Goal: Task Accomplishment & Management: Manage account settings

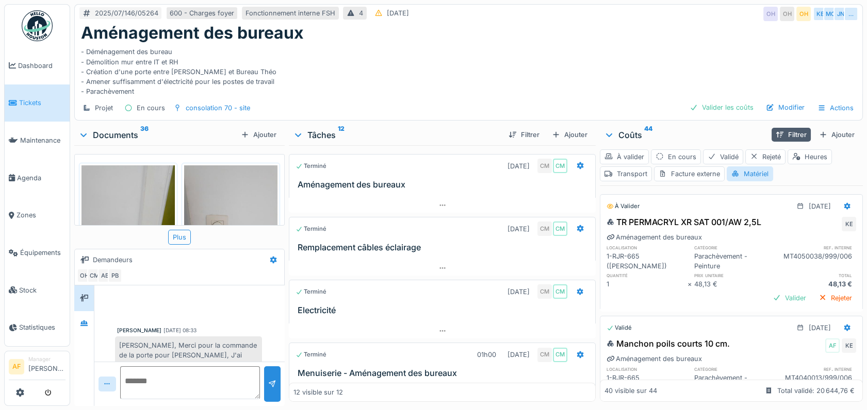
scroll to position [185, 0]
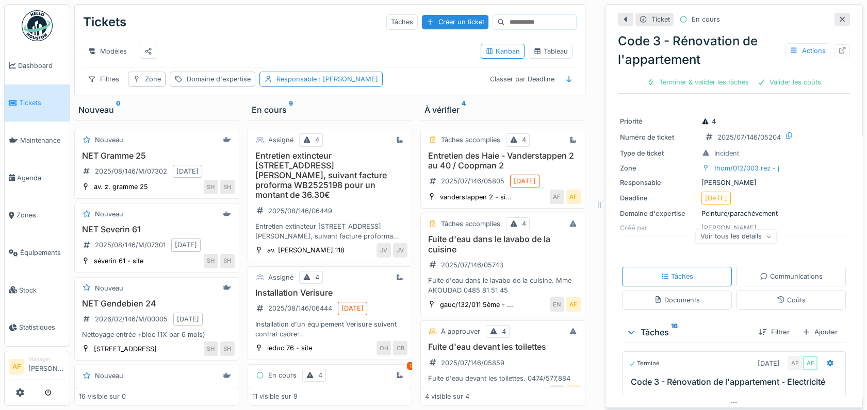
scroll to position [292, 0]
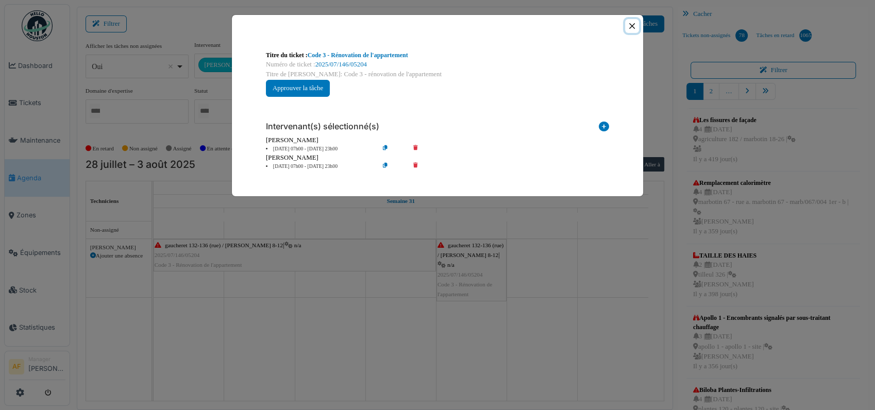
click at [633, 24] on button "Close" at bounding box center [632, 26] width 14 height 14
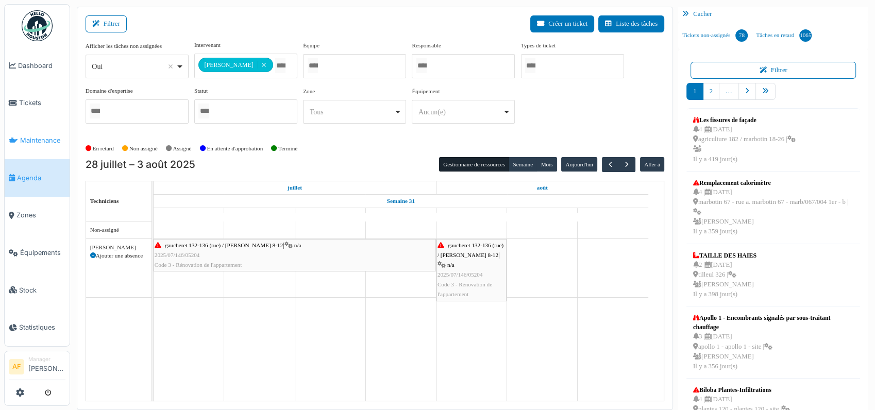
click at [37, 136] on span "Maintenance" at bounding box center [42, 141] width 45 height 10
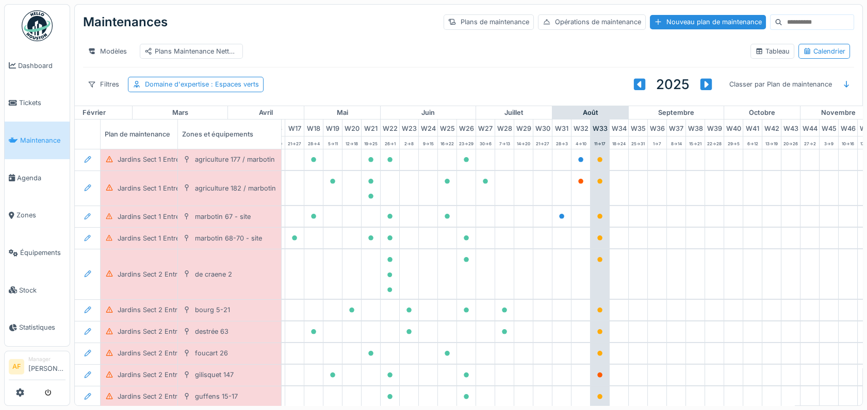
scroll to position [0, 455]
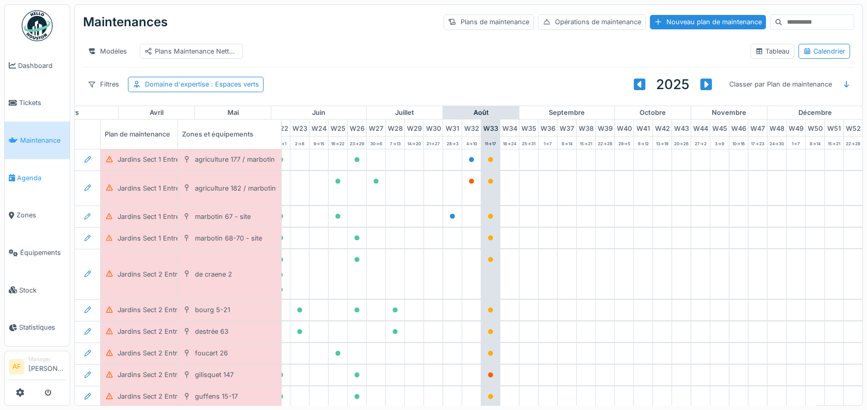
click at [42, 173] on span "Agenda" at bounding box center [41, 178] width 48 height 10
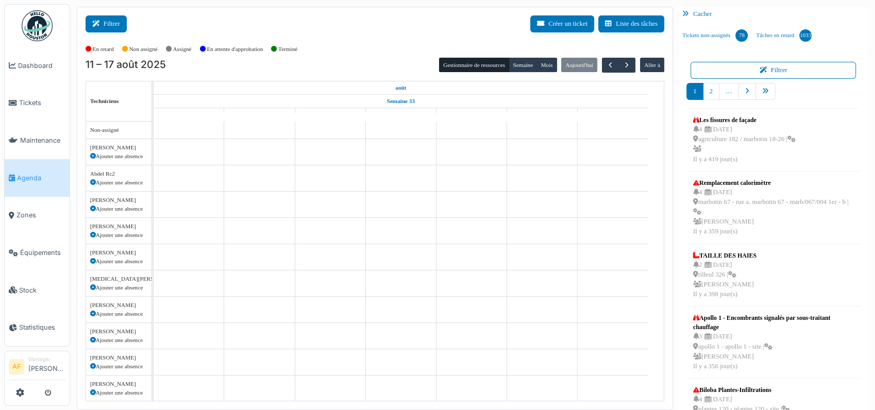
click at [113, 23] on button "Filtrer" at bounding box center [106, 23] width 41 height 17
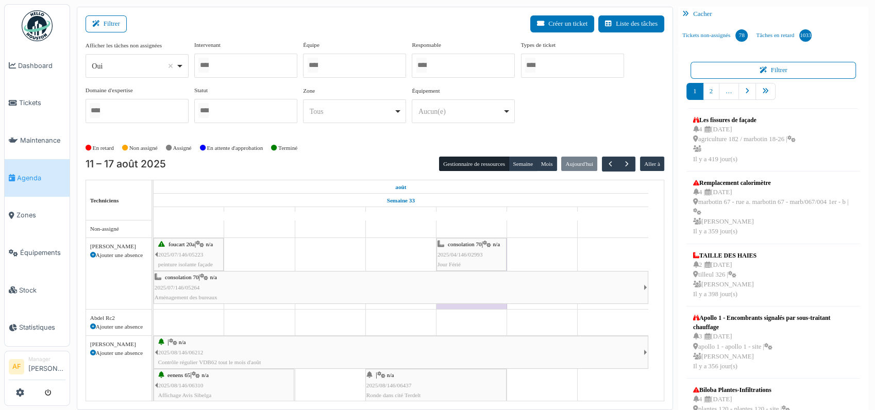
click at [223, 70] on div at bounding box center [245, 66] width 103 height 24
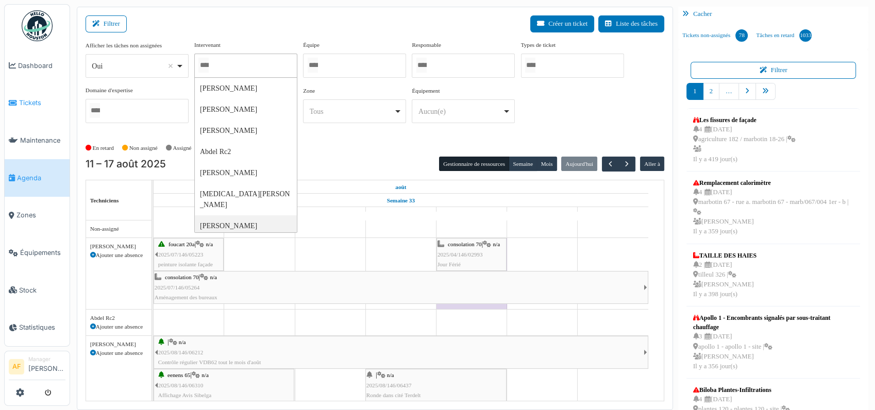
click at [29, 99] on span "Tickets" at bounding box center [42, 103] width 46 height 10
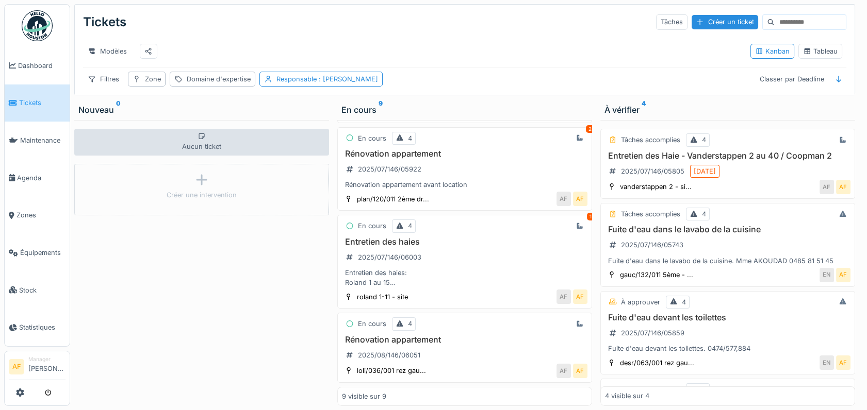
scroll to position [522, 0]
click at [30, 173] on span "Agenda" at bounding box center [41, 178] width 48 height 10
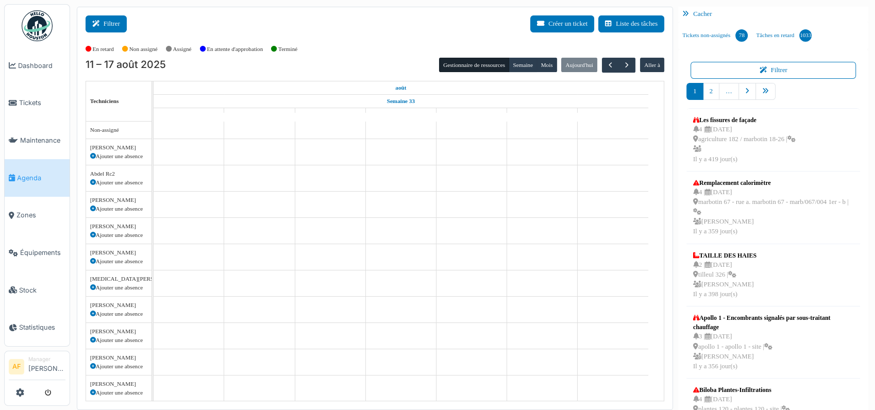
click at [111, 28] on button "Filtrer" at bounding box center [106, 23] width 41 height 17
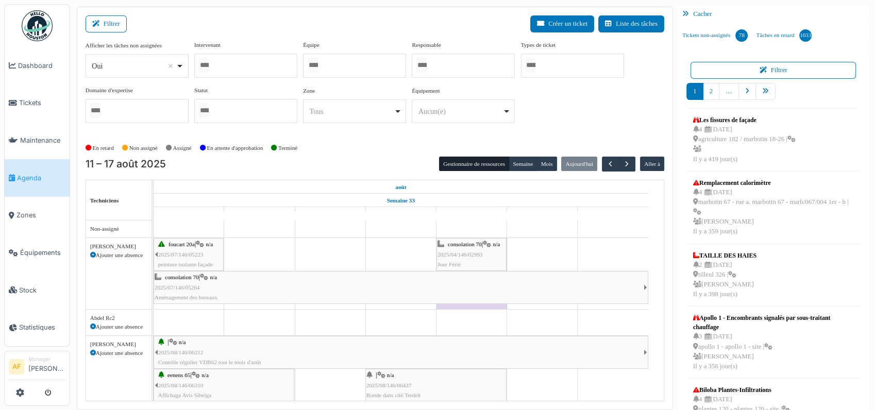
click at [221, 63] on div at bounding box center [245, 66] width 103 height 24
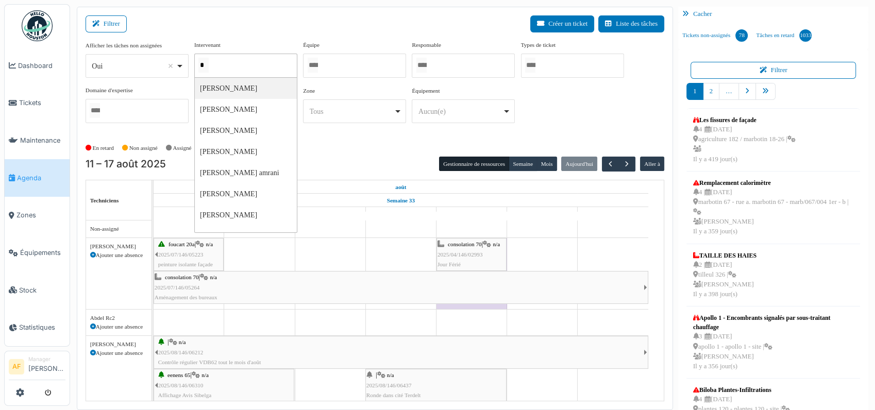
type input "**"
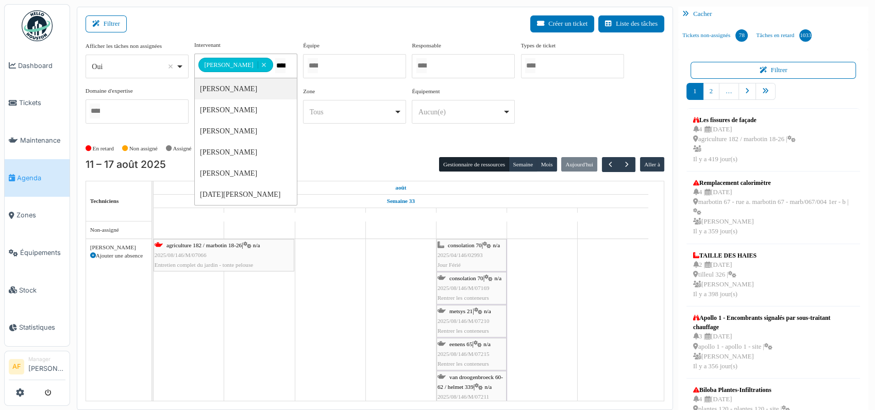
type input "*****"
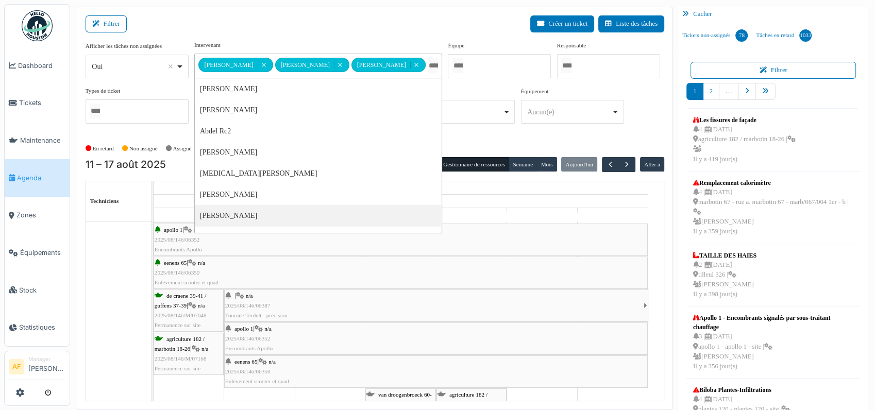
click at [427, 22] on div "Filtrer Créer un ticket Liste des tâches" at bounding box center [375, 27] width 579 height 25
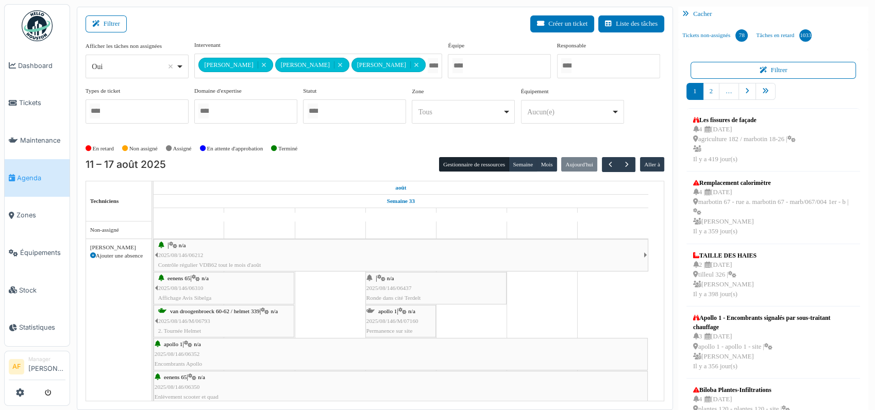
click at [348, 23] on div "Filtrer Créer un ticket Liste des tâches" at bounding box center [375, 27] width 579 height 25
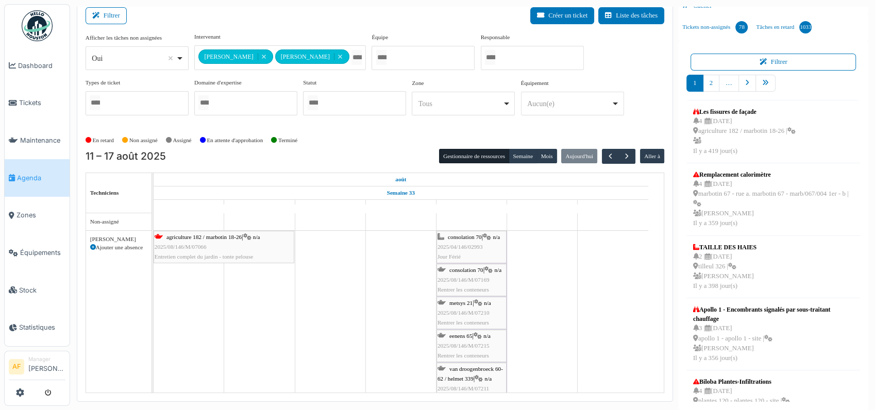
click at [177, 244] on span "2025/08/146/M/07066" at bounding box center [181, 247] width 52 height 6
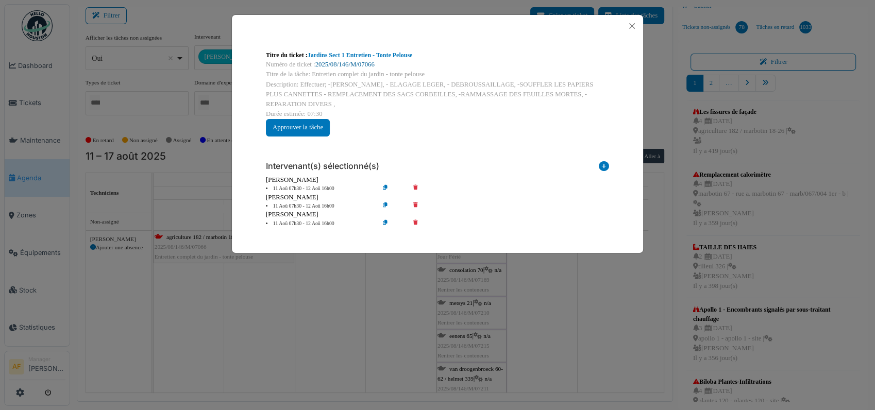
click at [355, 63] on link "2025/08/146/M/07066" at bounding box center [345, 64] width 59 height 7
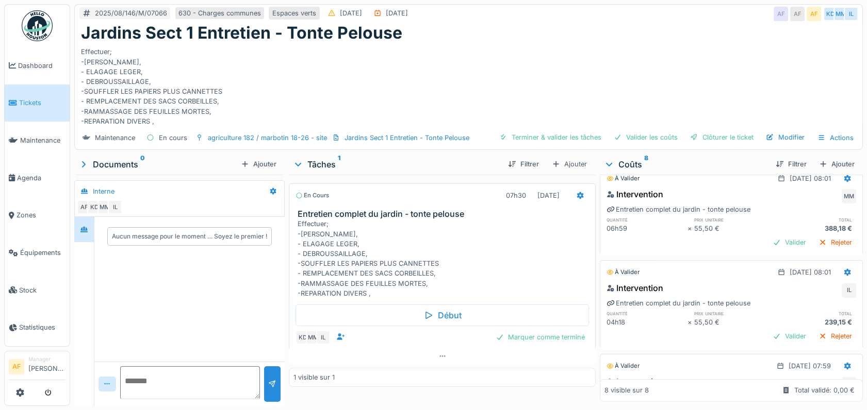
scroll to position [481, 0]
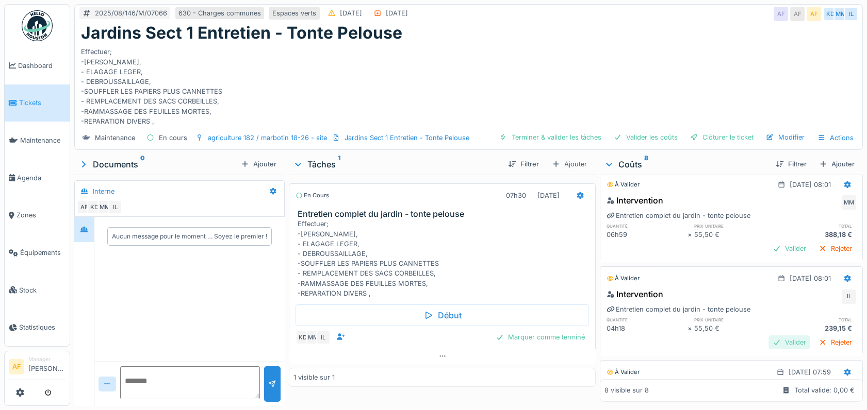
click at [768, 338] on div "Valider" at bounding box center [789, 343] width 42 height 14
click at [770, 245] on div "Valider" at bounding box center [789, 249] width 42 height 14
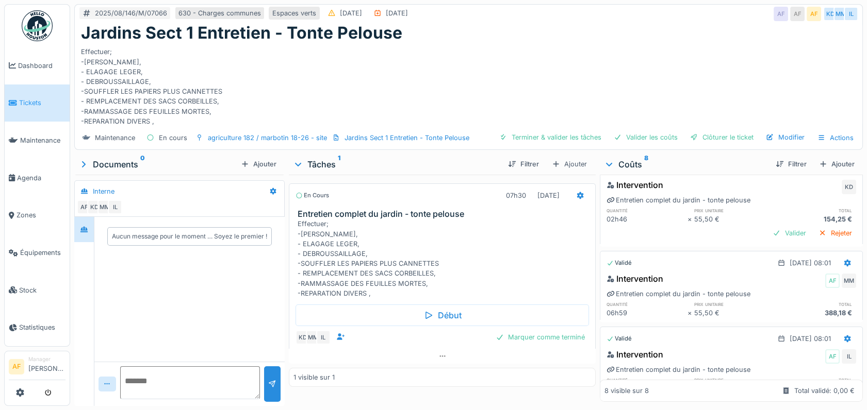
scroll to position [356, 0]
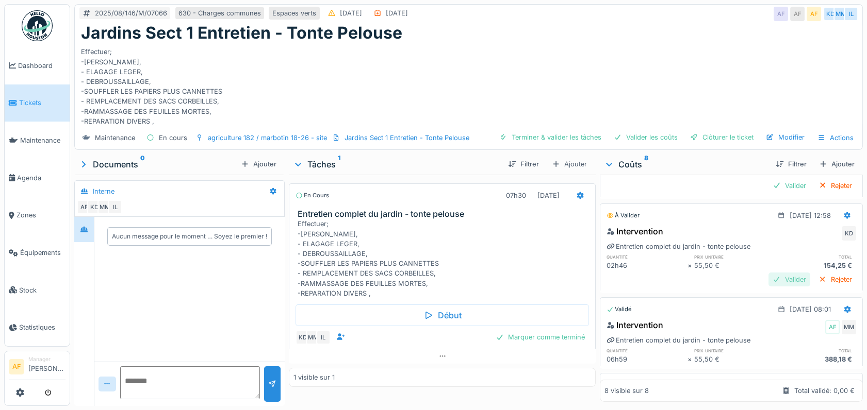
click at [771, 278] on div "Valider" at bounding box center [789, 280] width 42 height 14
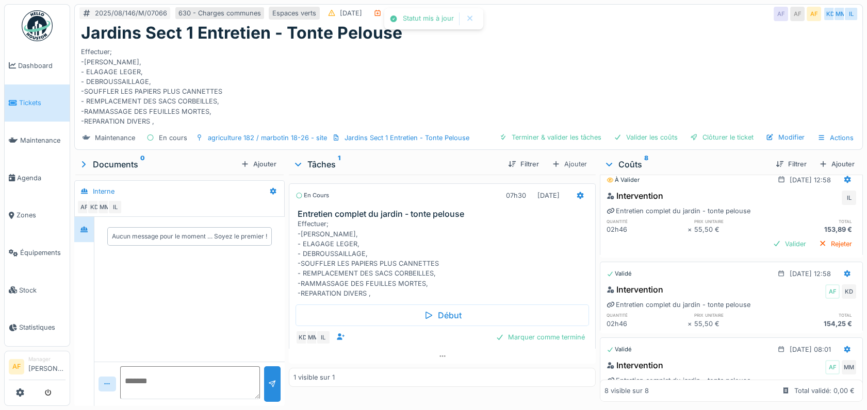
scroll to position [276, 0]
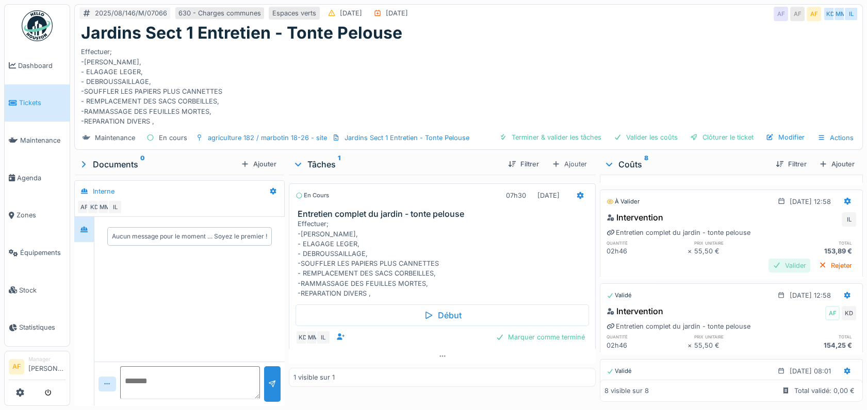
click at [768, 264] on div "Valider" at bounding box center [789, 266] width 42 height 14
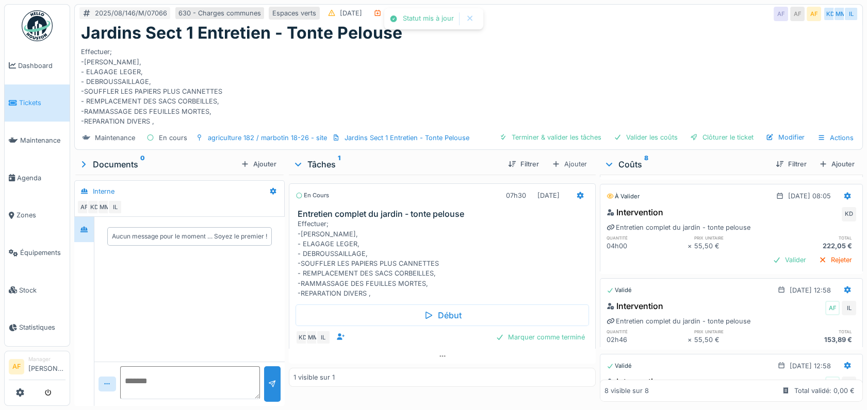
scroll to position [182, 0]
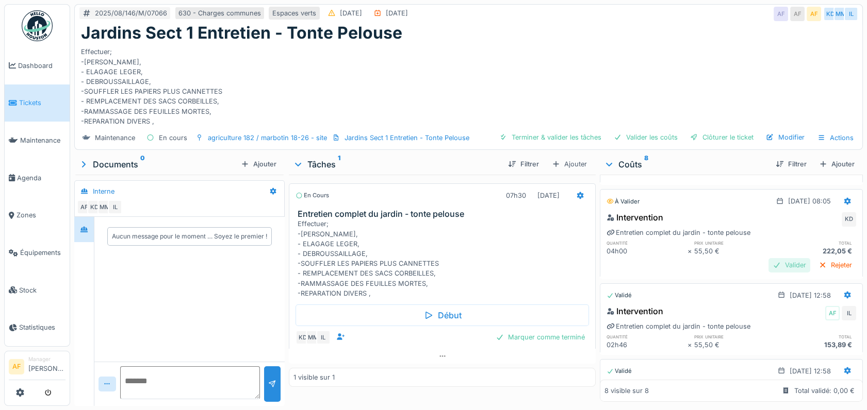
click at [769, 263] on div "Valider" at bounding box center [789, 265] width 42 height 14
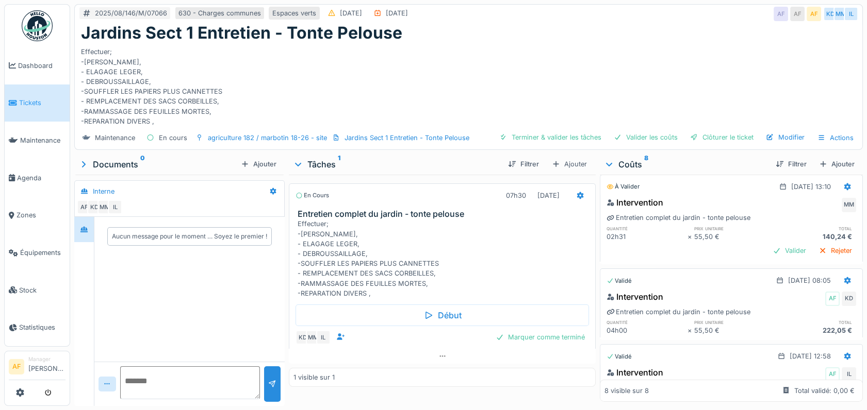
scroll to position [87, 0]
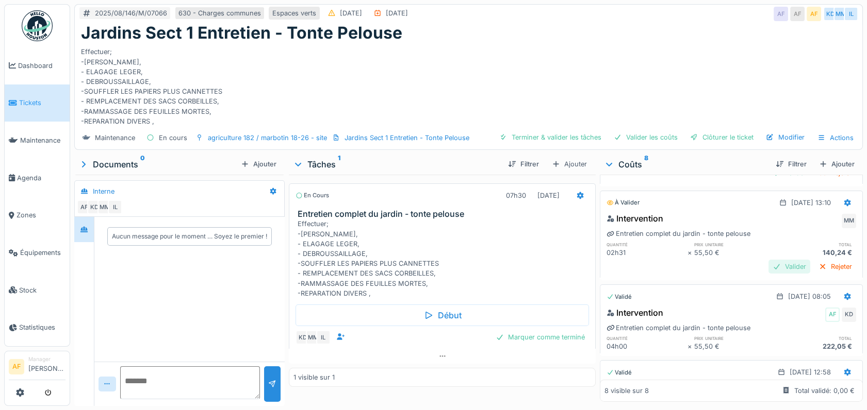
click at [772, 265] on div "Valider" at bounding box center [789, 267] width 42 height 14
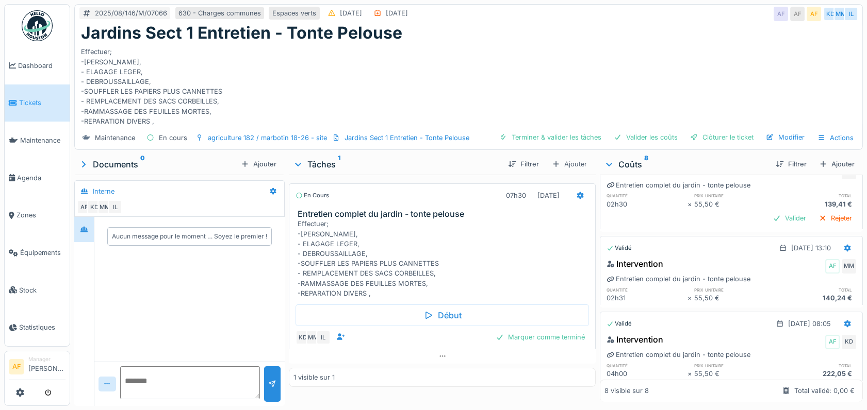
scroll to position [0, 0]
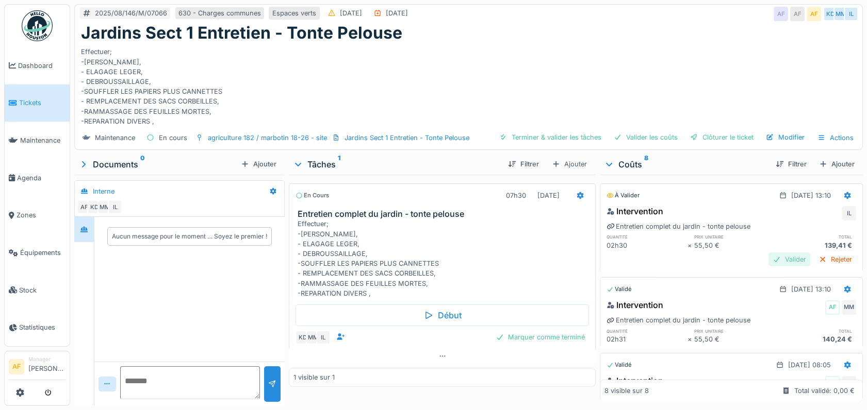
click at [773, 261] on div "Valider" at bounding box center [789, 260] width 42 height 14
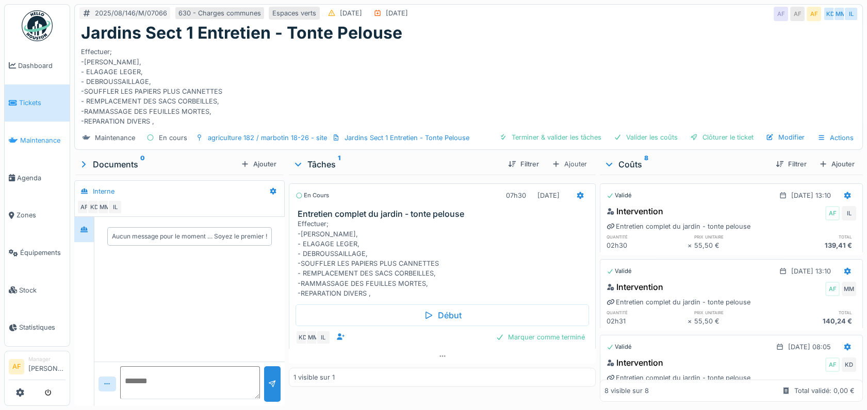
click at [39, 138] on span "Maintenance" at bounding box center [42, 141] width 45 height 10
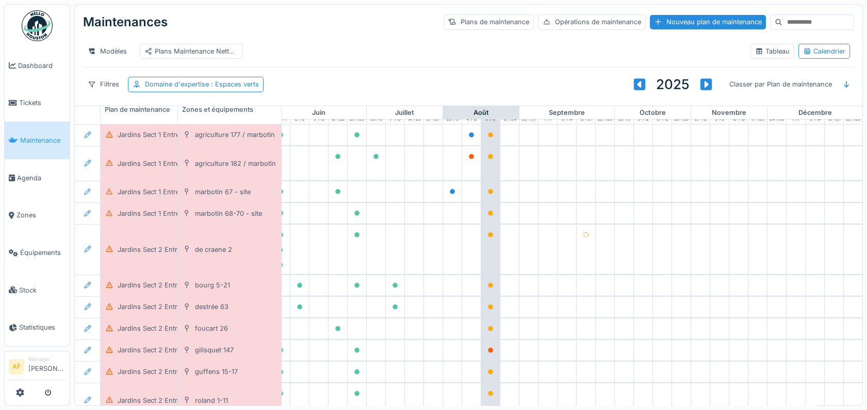
scroll to position [57, 455]
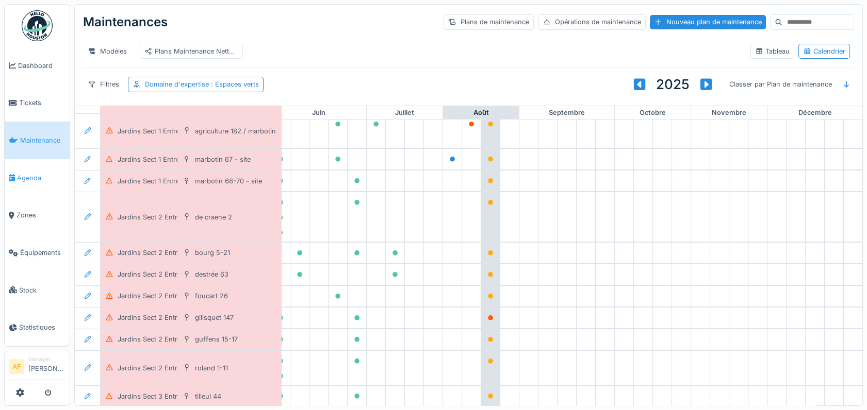
click at [33, 173] on span "Agenda" at bounding box center [41, 178] width 48 height 10
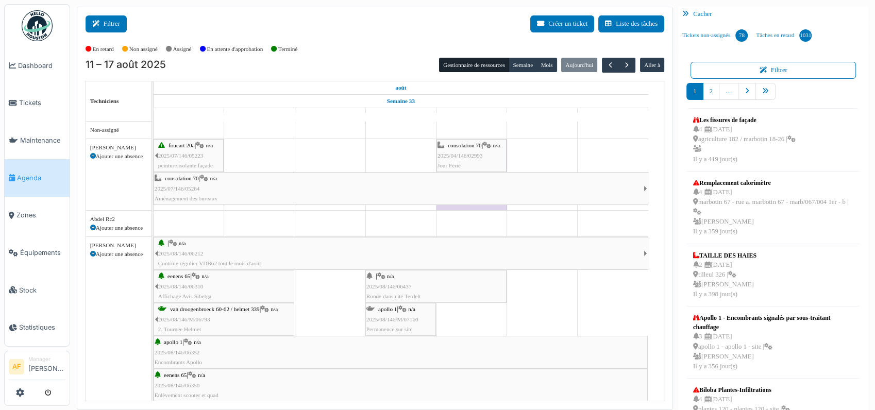
click at [104, 25] on button "Filtrer" at bounding box center [106, 23] width 41 height 17
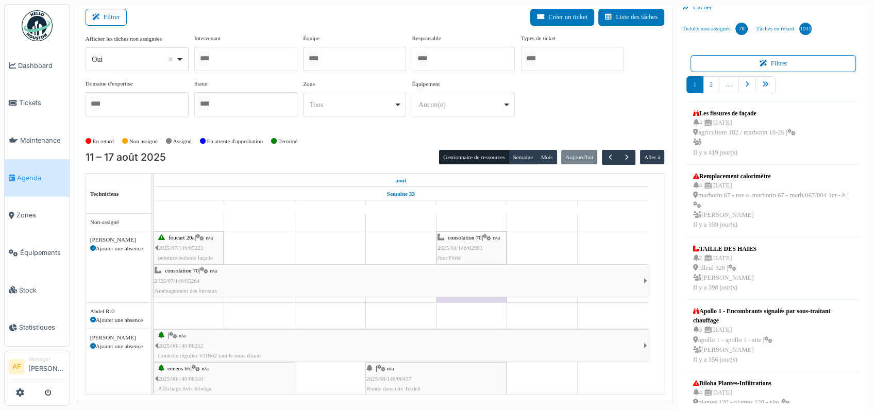
scroll to position [8, 0]
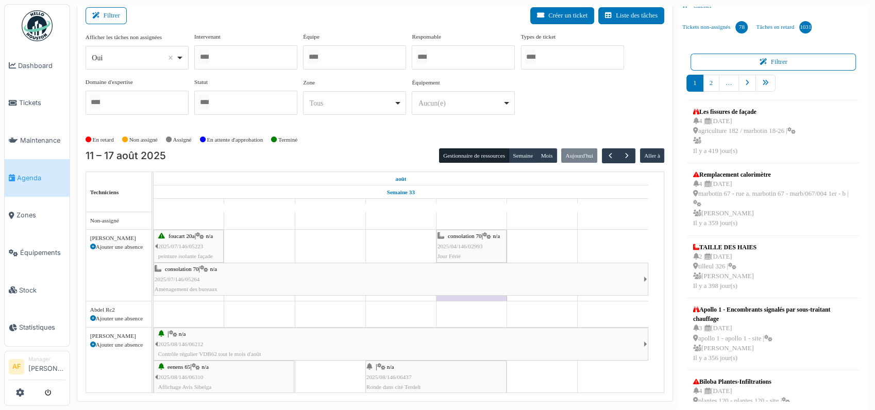
click at [234, 56] on div at bounding box center [245, 57] width 103 height 24
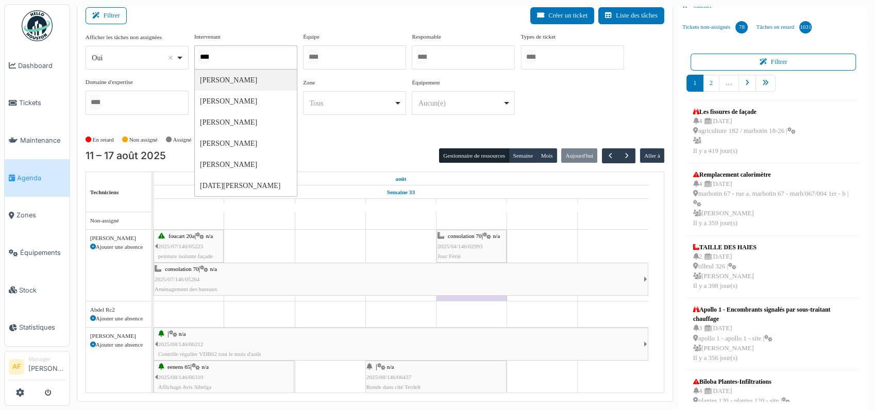
type input "*****"
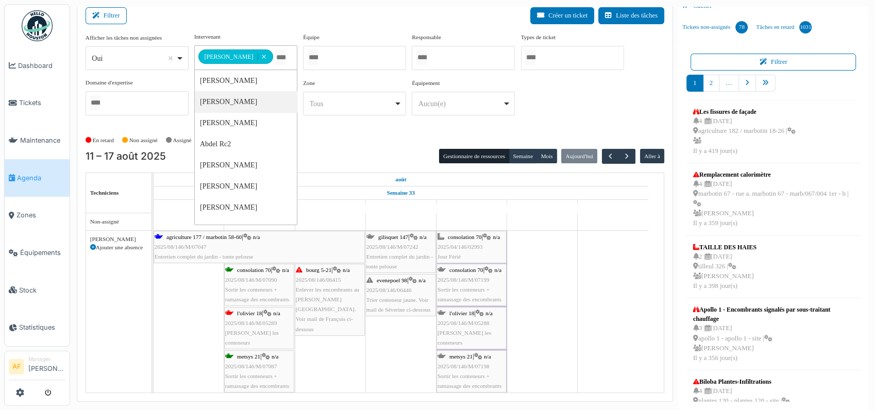
click at [401, 250] on div "gilisquet 147 | n/a 2025/08/146/M/07242 Entretien complet du jardin - tonte pel…" at bounding box center [401, 253] width 69 height 40
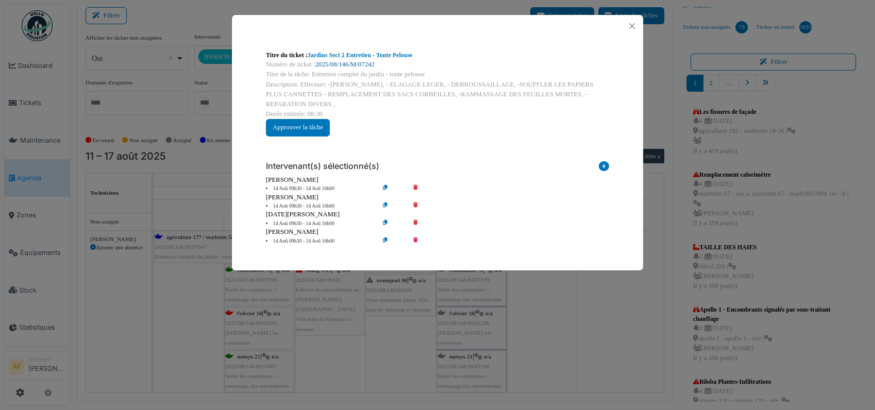
click at [349, 63] on link "2025/08/146/M/07242" at bounding box center [345, 64] width 59 height 7
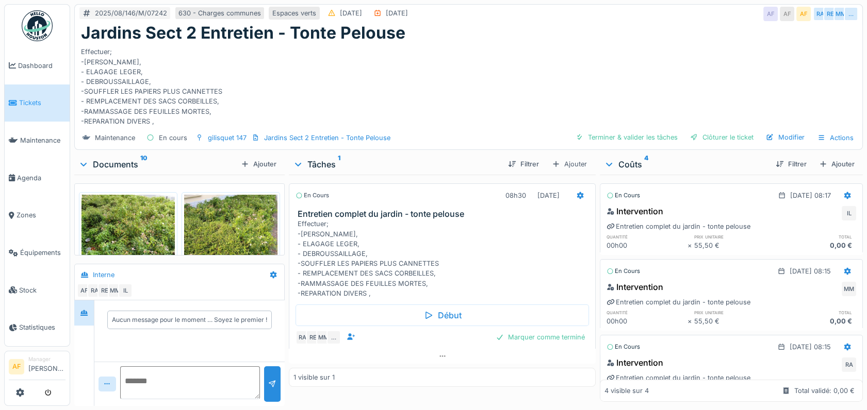
click at [619, 63] on div "Effectuer; -[PERSON_NAME], - ELAGAGE LEGER, - DEBROUSSAILLAGE, -SOUFFLER LES PA…" at bounding box center [468, 85] width 775 height 84
click at [43, 136] on span "Maintenance" at bounding box center [42, 141] width 45 height 10
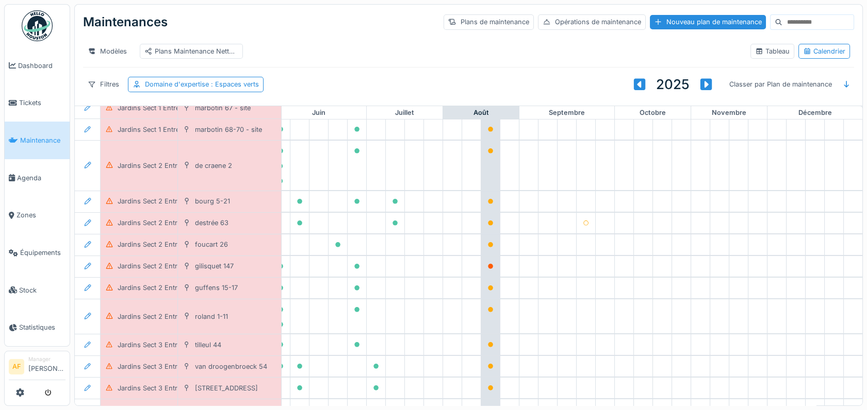
scroll to position [118, 455]
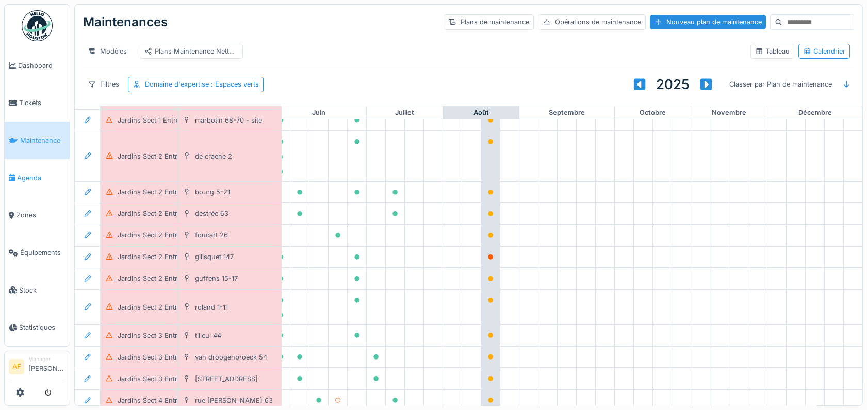
click at [32, 173] on span "Agenda" at bounding box center [41, 178] width 48 height 10
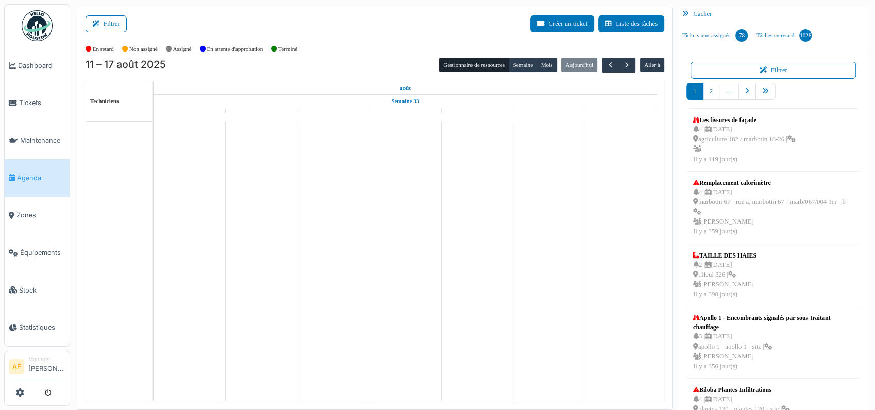
click at [114, 28] on button "Filtrer" at bounding box center [106, 23] width 41 height 17
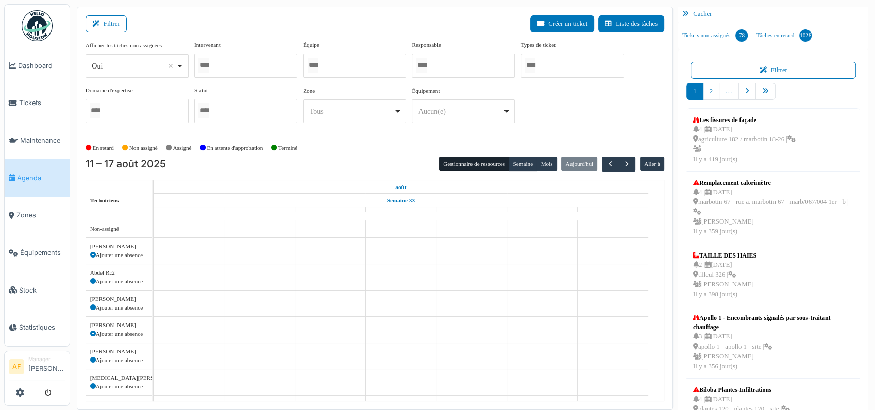
click at [236, 66] on div at bounding box center [245, 66] width 103 height 24
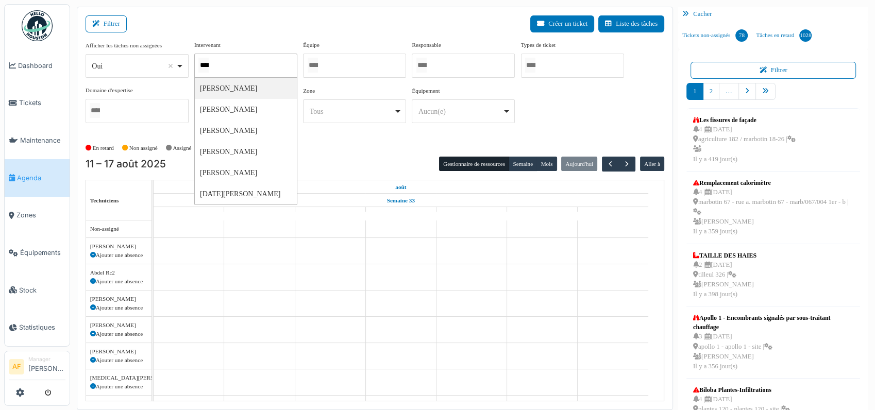
type input "*****"
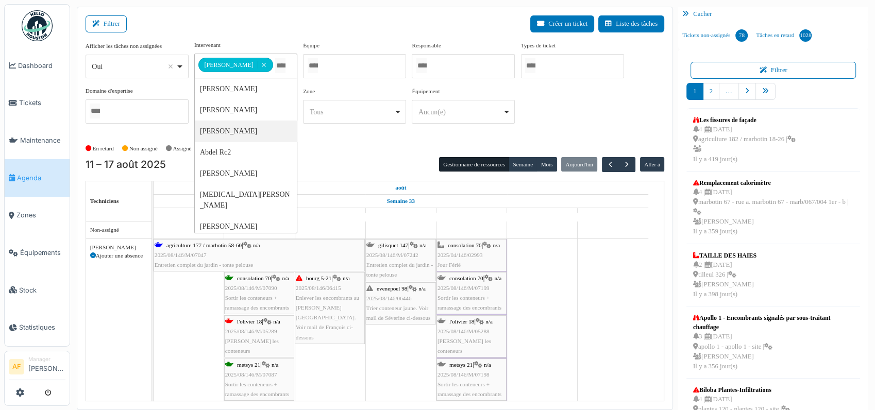
click at [409, 252] on span "2025/08/146/M/07242" at bounding box center [393, 255] width 52 height 6
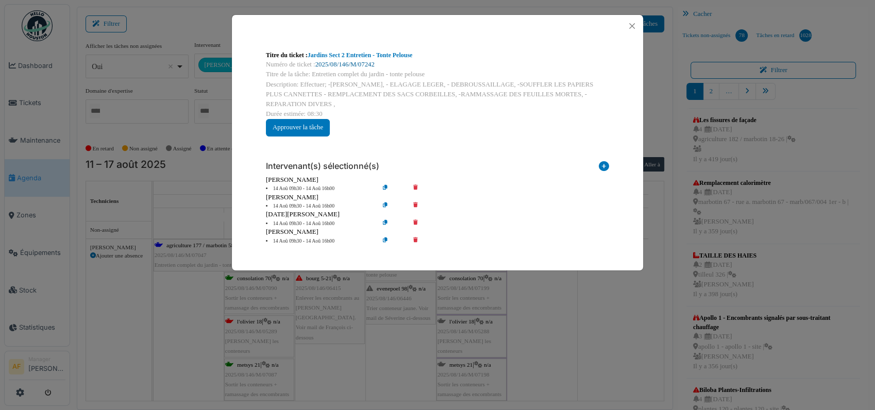
click at [370, 66] on link "2025/08/146/M/07242" at bounding box center [345, 64] width 59 height 7
click at [630, 24] on button "Close" at bounding box center [632, 26] width 14 height 14
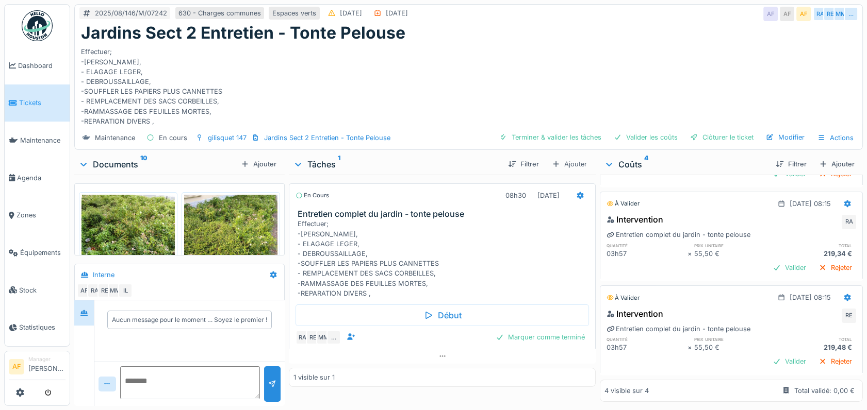
scroll to position [8, 0]
click at [768, 355] on div "Valider" at bounding box center [789, 362] width 42 height 14
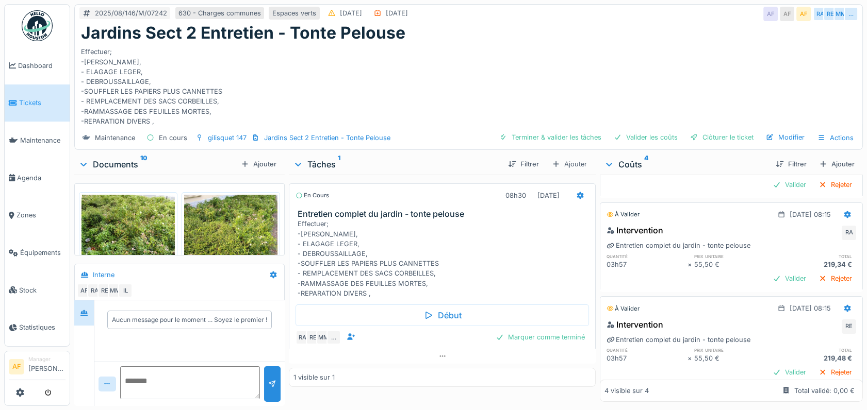
scroll to position [177, 0]
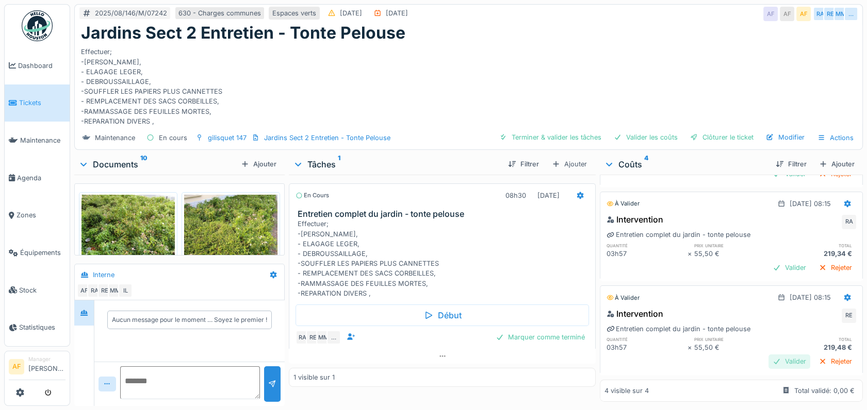
click at [770, 355] on div "Valider" at bounding box center [789, 362] width 42 height 14
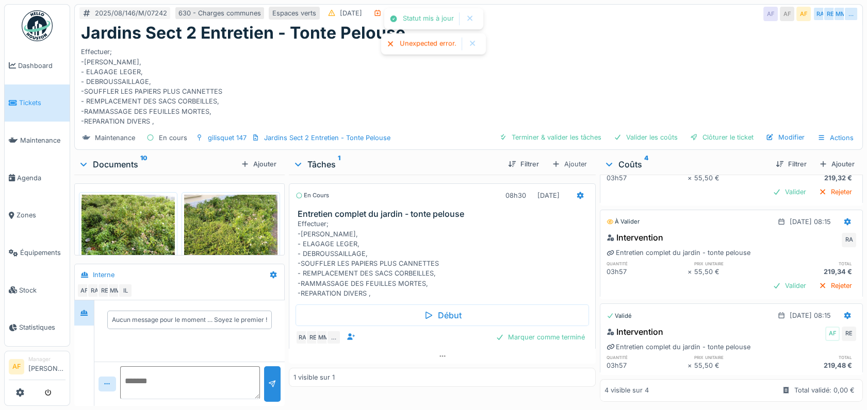
scroll to position [159, 0]
click at [768, 279] on div "Valider" at bounding box center [789, 286] width 42 height 14
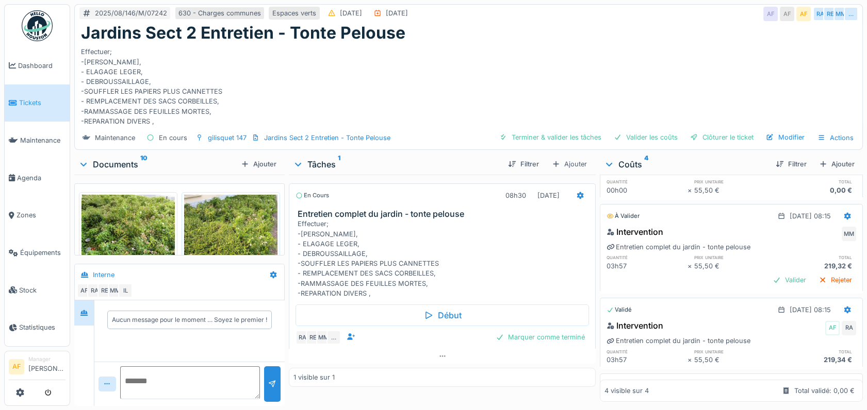
scroll to position [54, 0]
click at [768, 280] on div "Valider" at bounding box center [789, 282] width 42 height 14
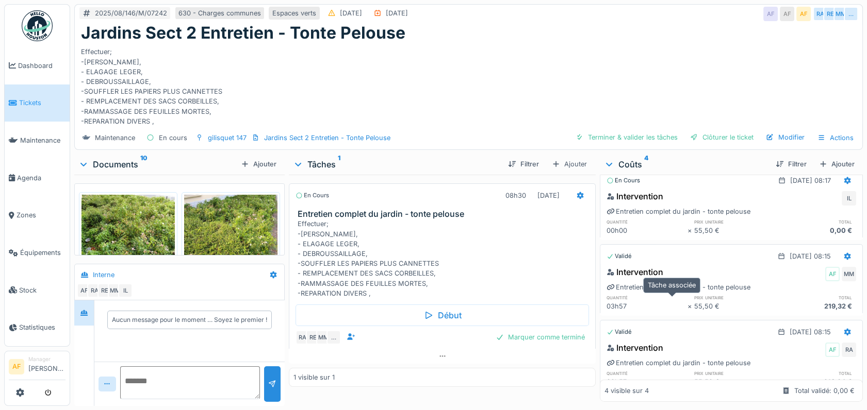
scroll to position [57, 0]
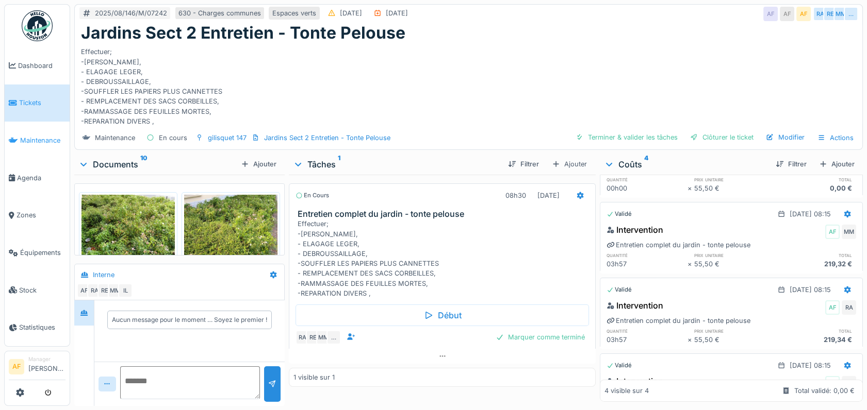
click at [42, 137] on span "Maintenance" at bounding box center [42, 141] width 45 height 10
click at [36, 136] on span "Maintenance" at bounding box center [42, 141] width 45 height 10
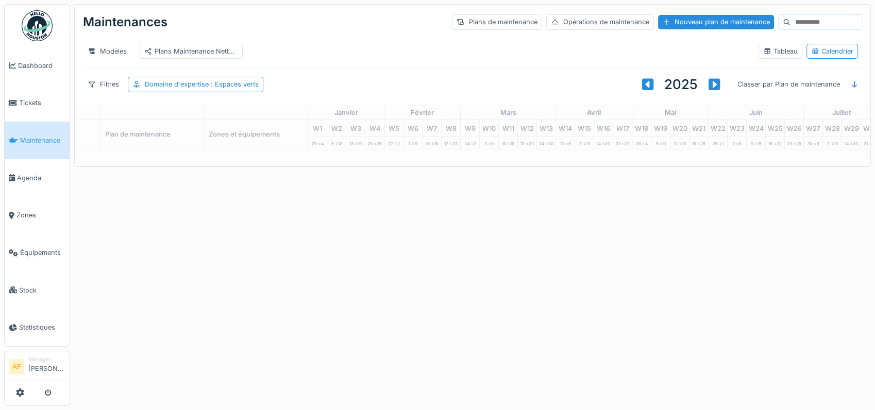
click at [39, 140] on span "Maintenance" at bounding box center [42, 141] width 45 height 10
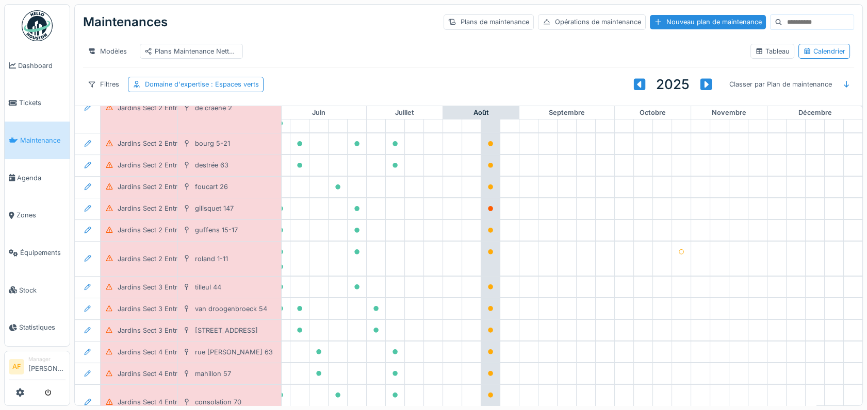
scroll to position [172, 455]
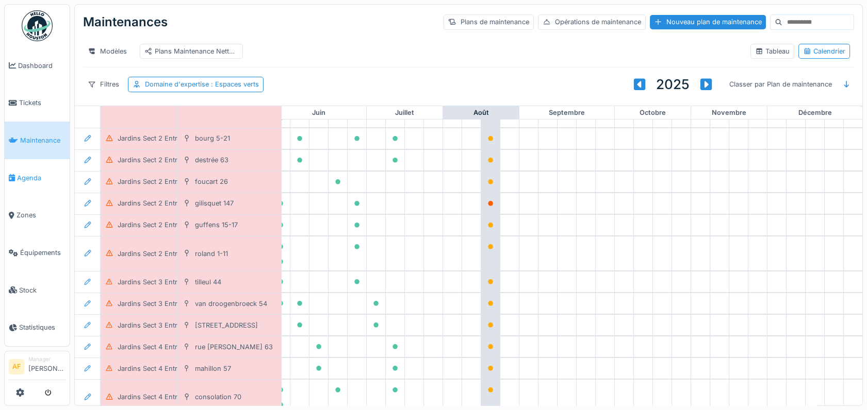
click at [30, 175] on span "Agenda" at bounding box center [41, 178] width 48 height 10
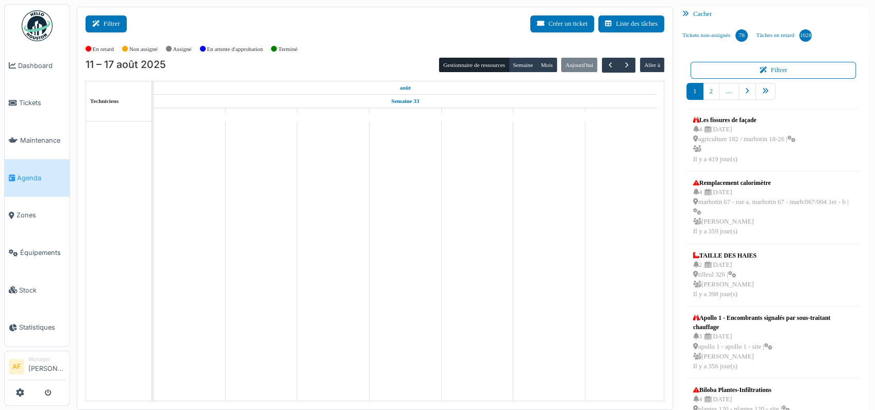
click at [115, 21] on button "Filtrer" at bounding box center [106, 23] width 41 height 17
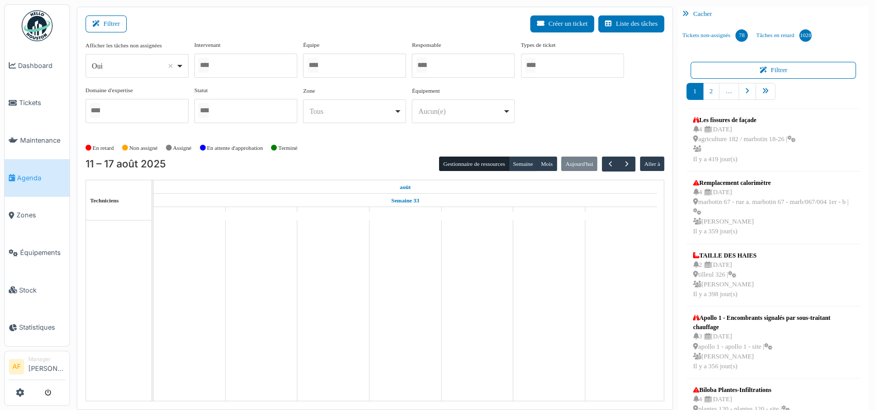
click at [224, 63] on div at bounding box center [245, 66] width 103 height 24
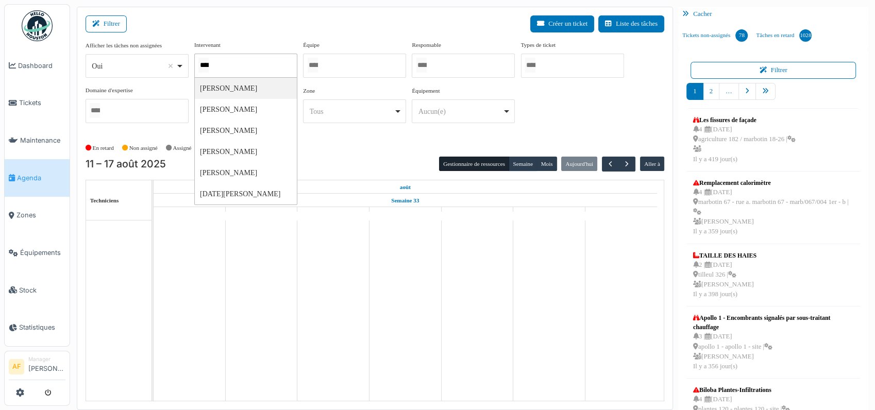
type input "*****"
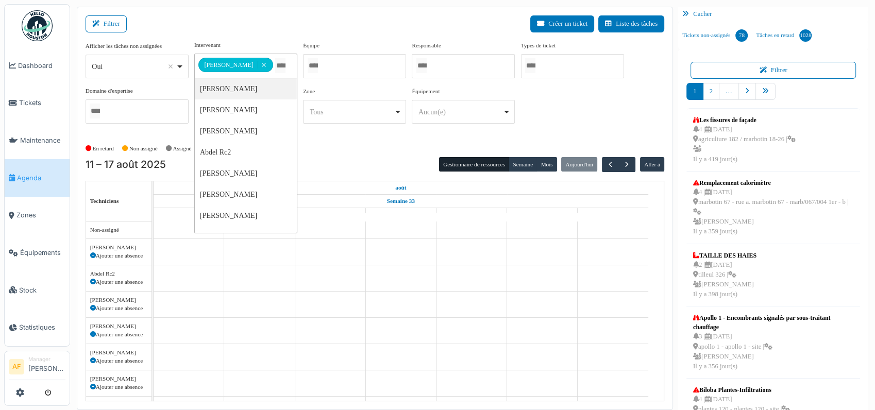
click at [316, 23] on div "Filtrer Créer un ticket Liste des tâches" at bounding box center [375, 27] width 579 height 25
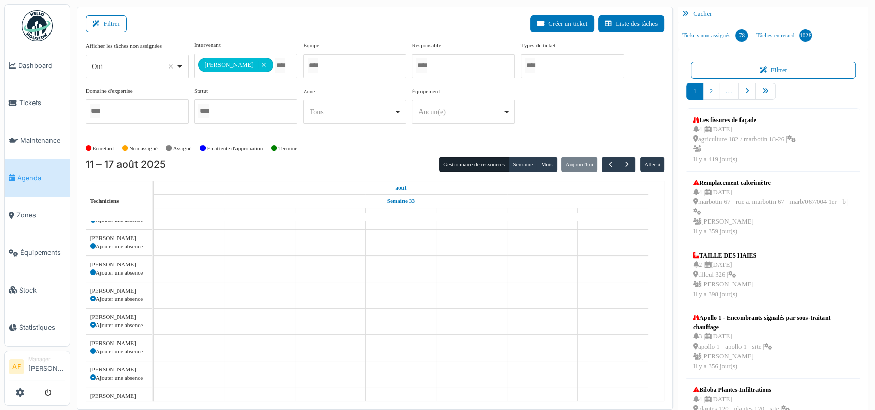
click at [34, 173] on span "Agenda" at bounding box center [41, 178] width 48 height 10
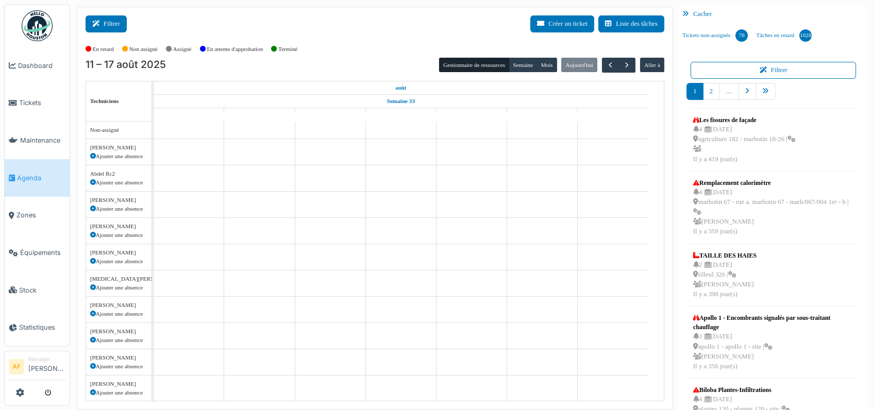
click at [101, 24] on icon at bounding box center [97, 24] width 11 height 7
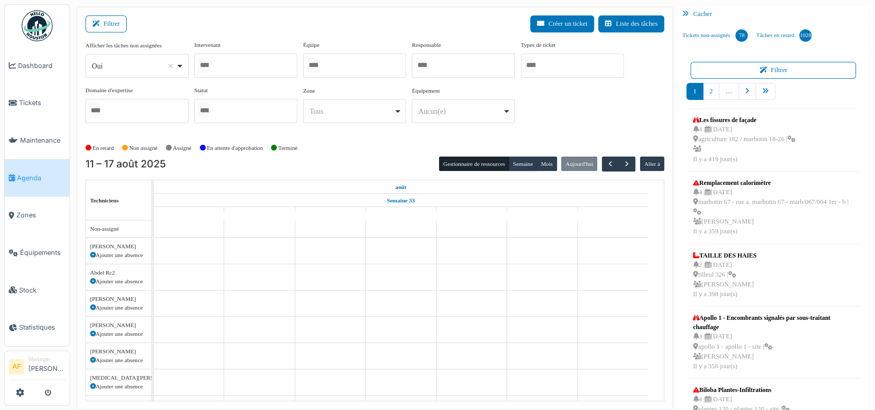
click at [242, 73] on div at bounding box center [245, 66] width 103 height 24
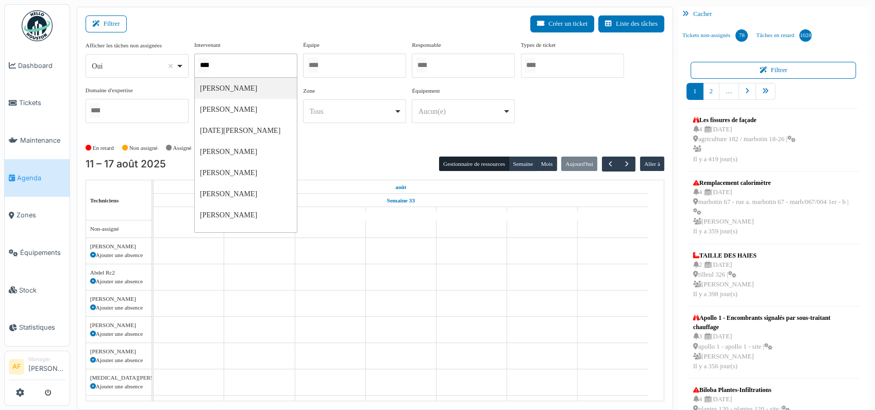
type input "*****"
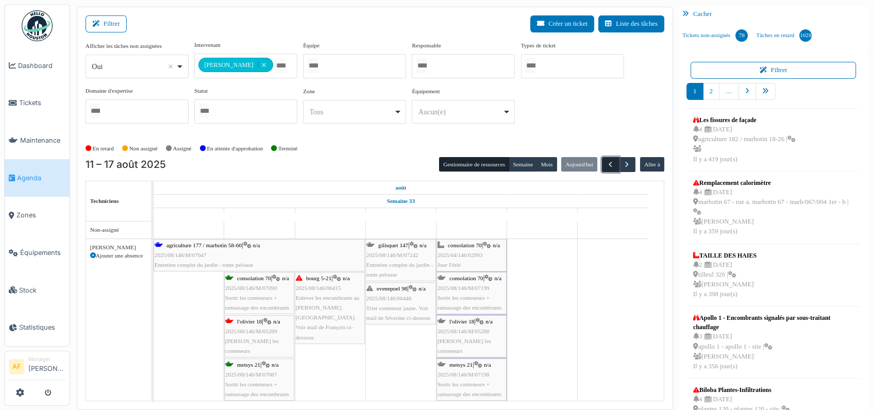
click at [606, 163] on span "button" at bounding box center [610, 164] width 9 height 9
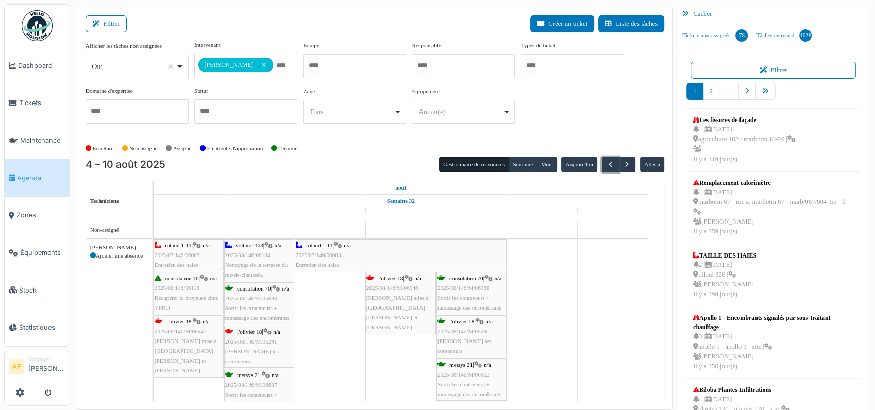
click at [185, 252] on span "2025/07/146/06003" at bounding box center [177, 255] width 45 height 6
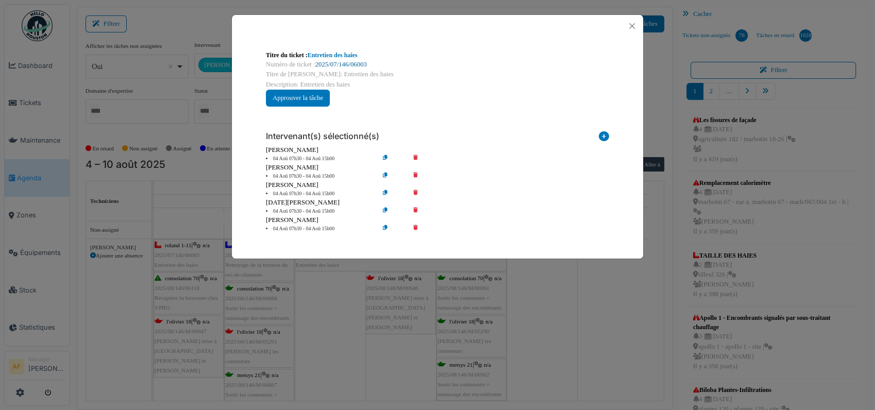
click at [362, 62] on link "2025/07/146/06003" at bounding box center [342, 64] width 52 height 7
click at [631, 24] on button "Close" at bounding box center [632, 26] width 14 height 14
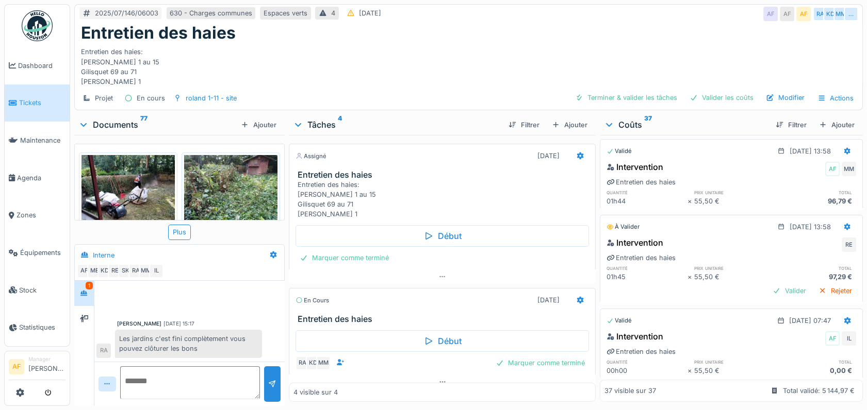
scroll to position [2054, 0]
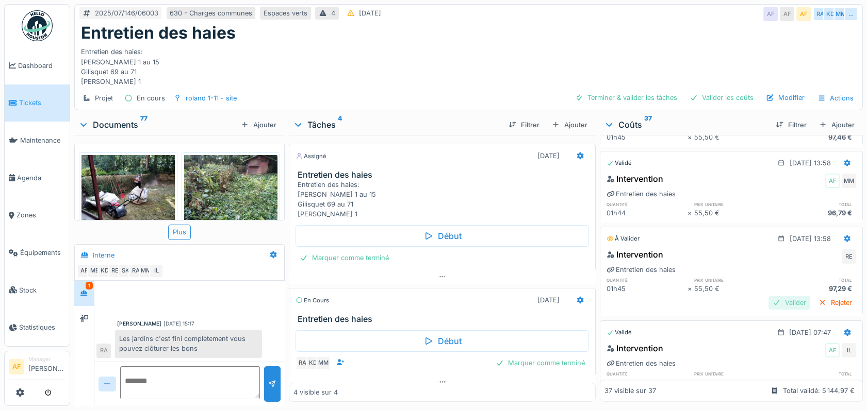
click at [769, 296] on div "Valider" at bounding box center [789, 303] width 42 height 14
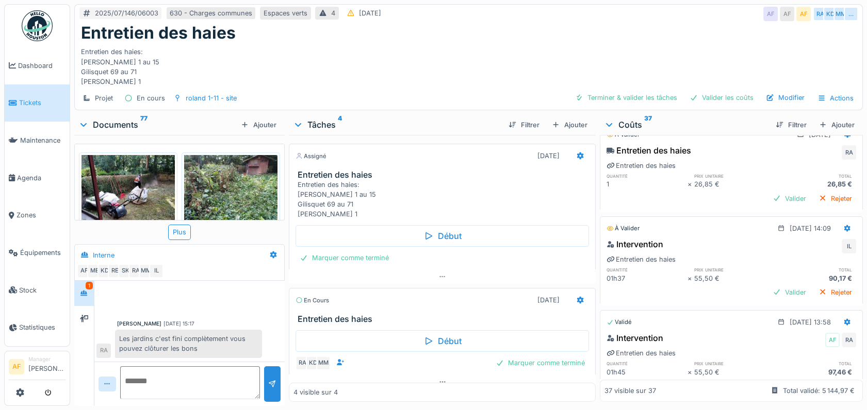
scroll to position [1790, 0]
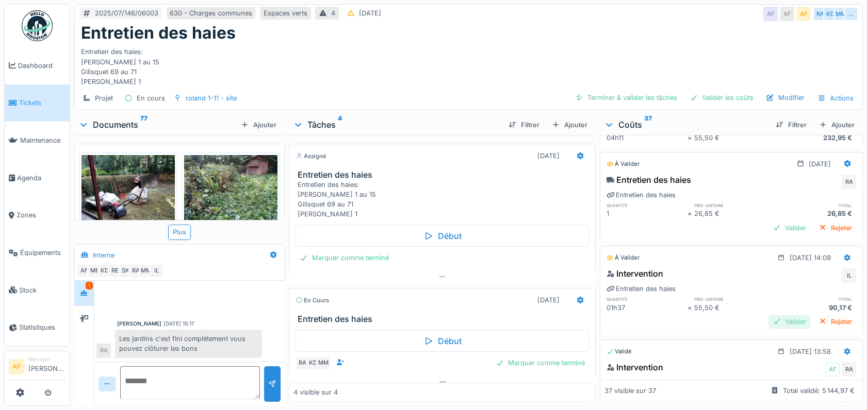
click at [768, 315] on div "Valider" at bounding box center [789, 322] width 42 height 14
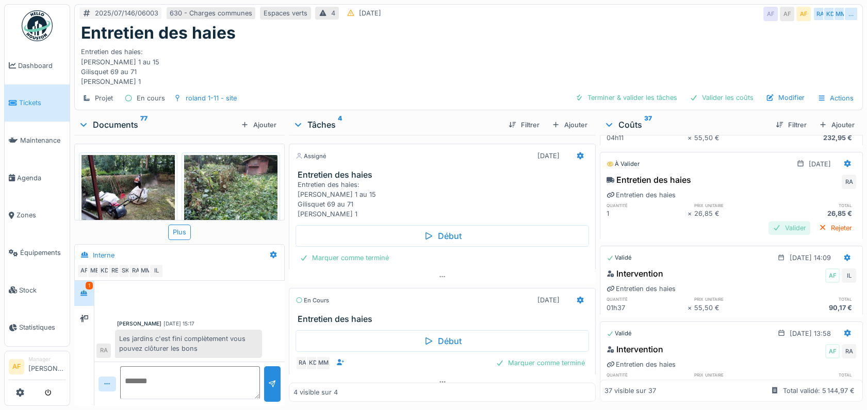
click at [771, 222] on div "Valider" at bounding box center [789, 228] width 42 height 14
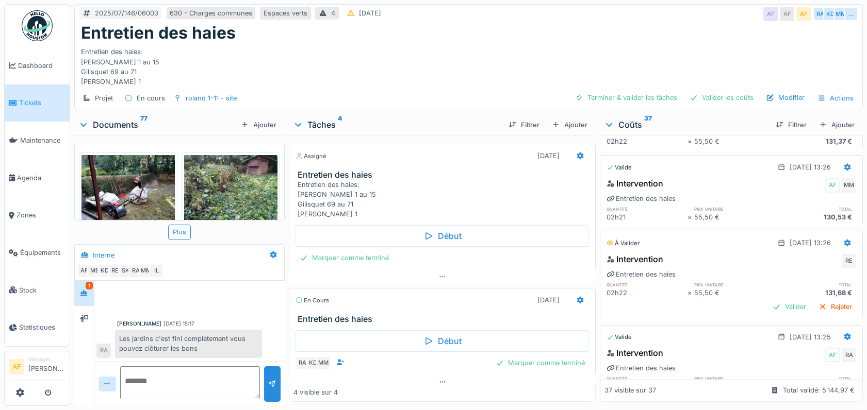
scroll to position [1232, 0]
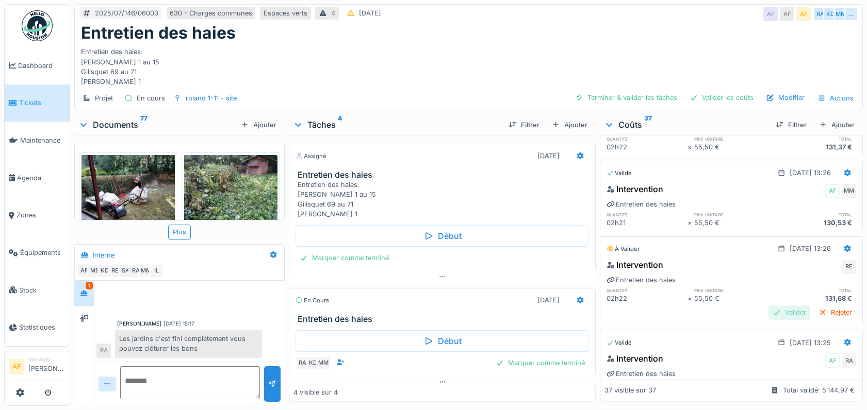
click at [768, 308] on div "Valider" at bounding box center [789, 313] width 42 height 14
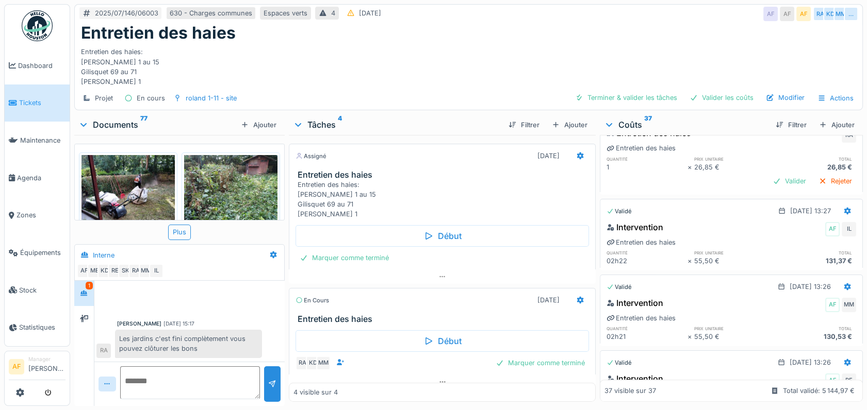
scroll to position [1077, 0]
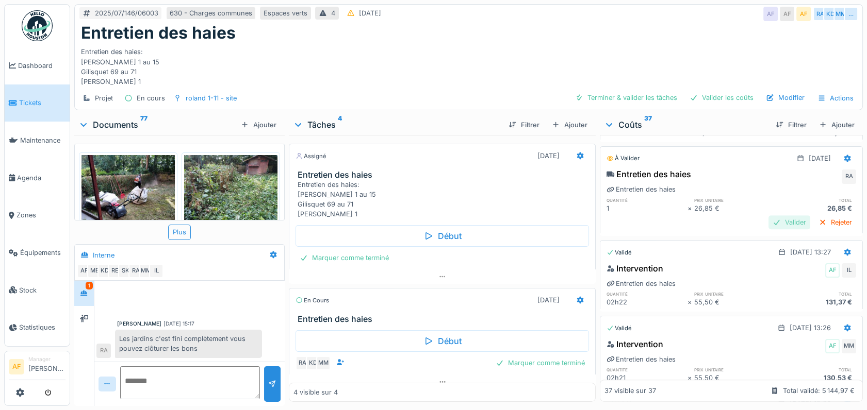
click at [768, 216] on div "Valider" at bounding box center [789, 223] width 42 height 14
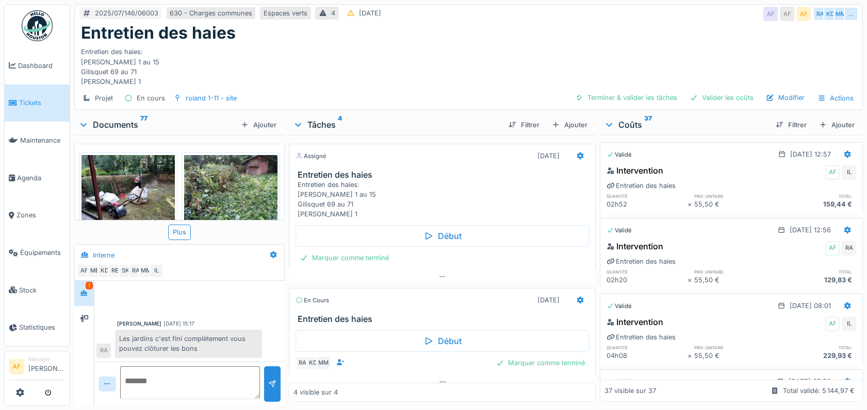
scroll to position [590, 0]
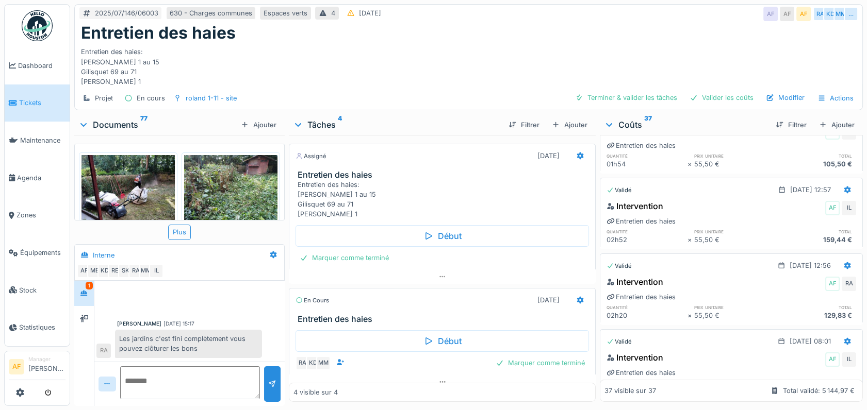
click at [835, 198] on div "Intervention AF IL Entretien des haies quantité prix unitaire total 02h52 × 55,…" at bounding box center [731, 222] width 263 height 49
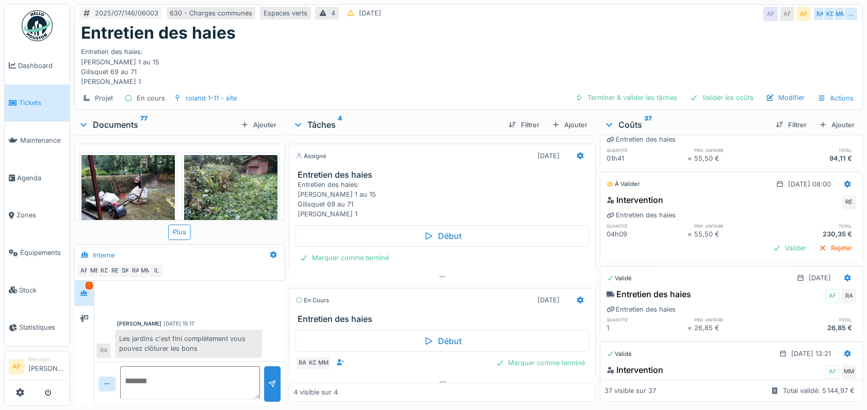
scroll to position [333, 0]
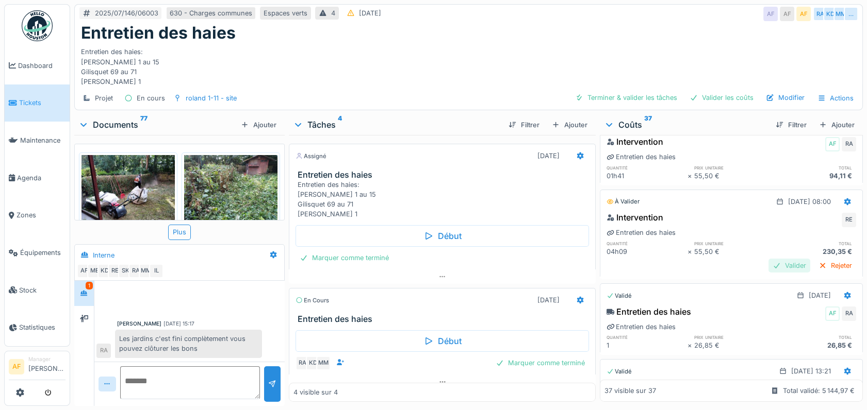
click at [769, 263] on div "Valider" at bounding box center [789, 266] width 42 height 14
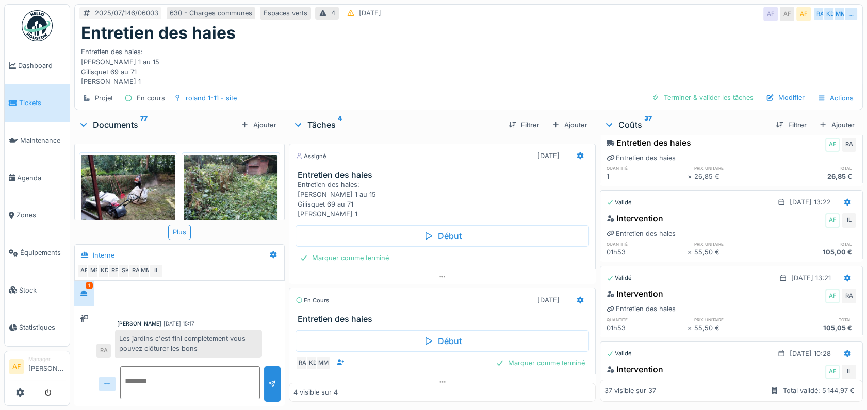
scroll to position [0, 0]
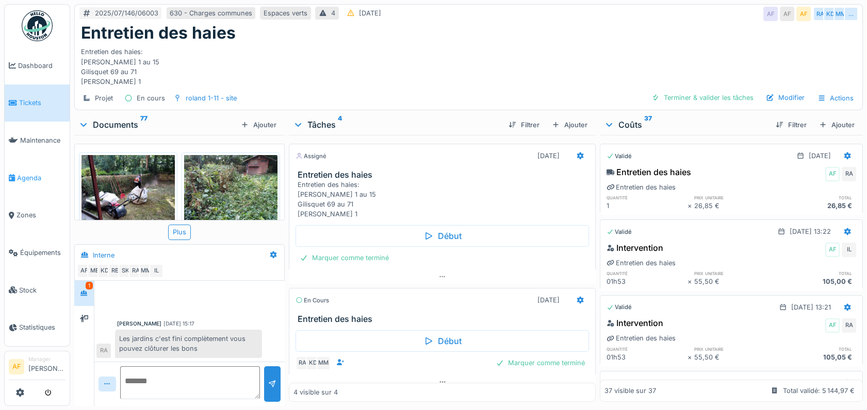
click at [33, 173] on span "Agenda" at bounding box center [41, 178] width 48 height 10
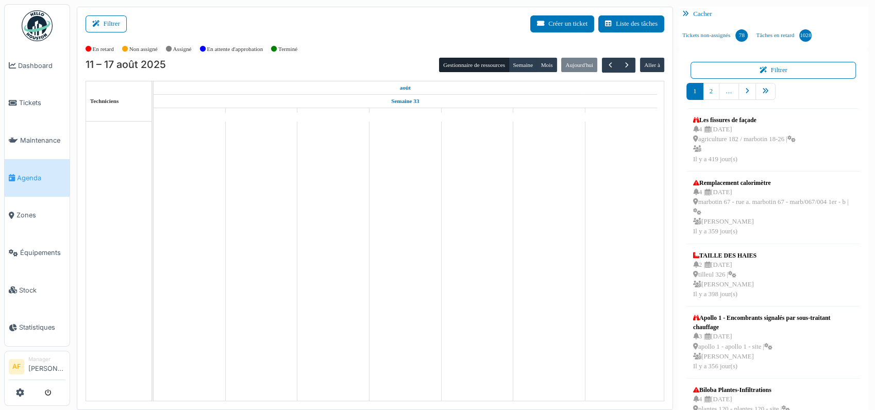
click at [48, 138] on span "Maintenance" at bounding box center [42, 141] width 45 height 10
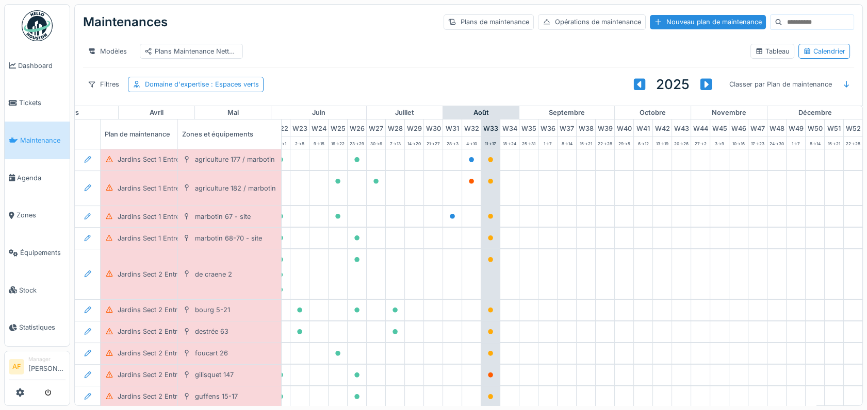
scroll to position [0, 455]
click at [38, 173] on span "Agenda" at bounding box center [41, 178] width 48 height 10
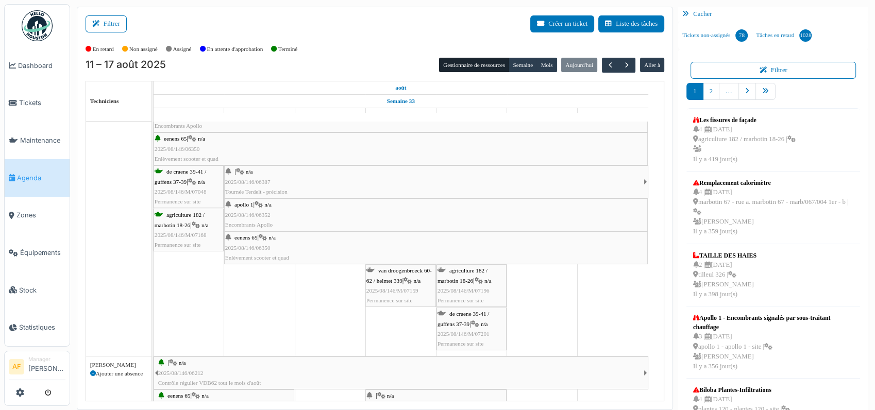
scroll to position [294, 0]
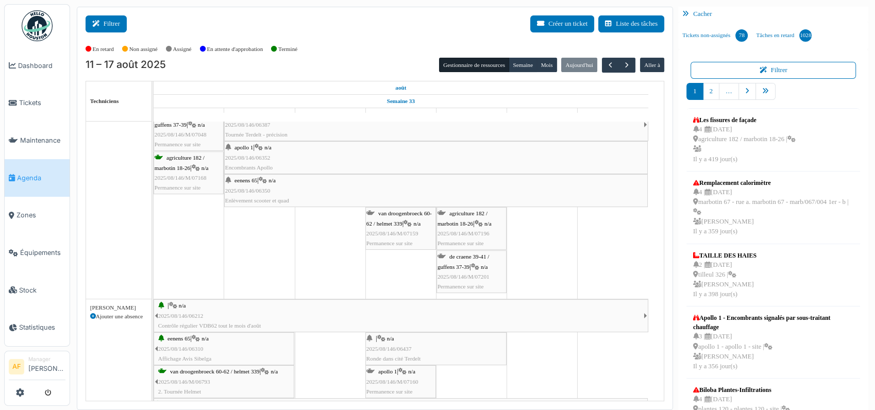
click at [105, 27] on button "Filtrer" at bounding box center [106, 23] width 41 height 17
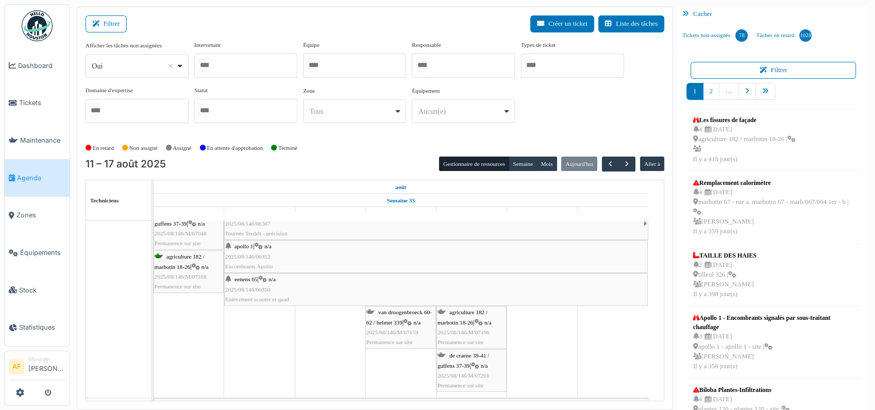
click at [253, 67] on div at bounding box center [245, 66] width 103 height 24
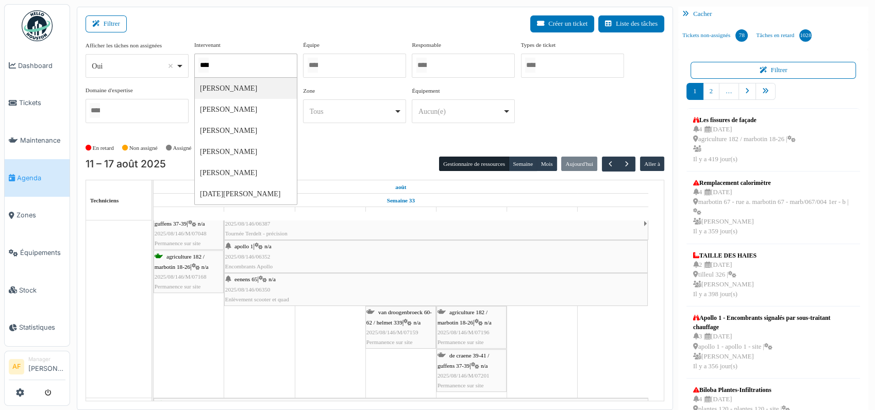
type input "*****"
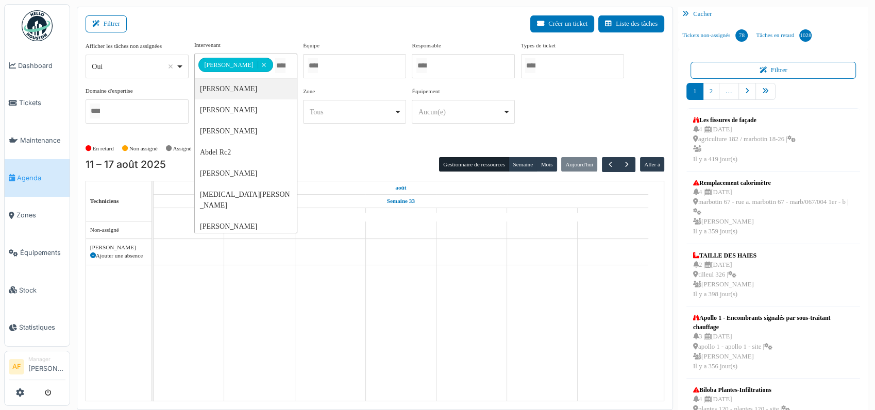
scroll to position [0, 0]
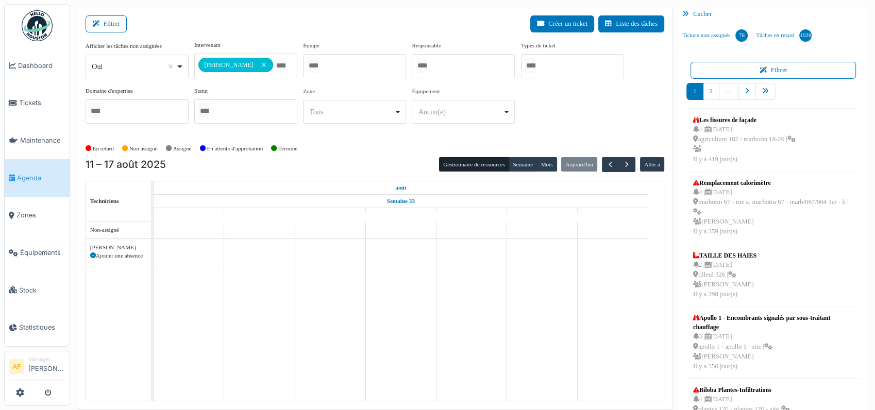
click at [296, 26] on div "Filtrer Créer un ticket Liste des tâches" at bounding box center [375, 27] width 579 height 25
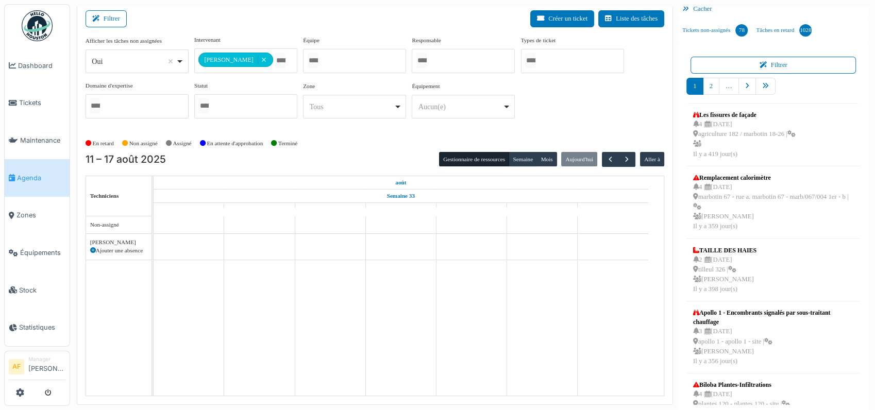
scroll to position [8, 0]
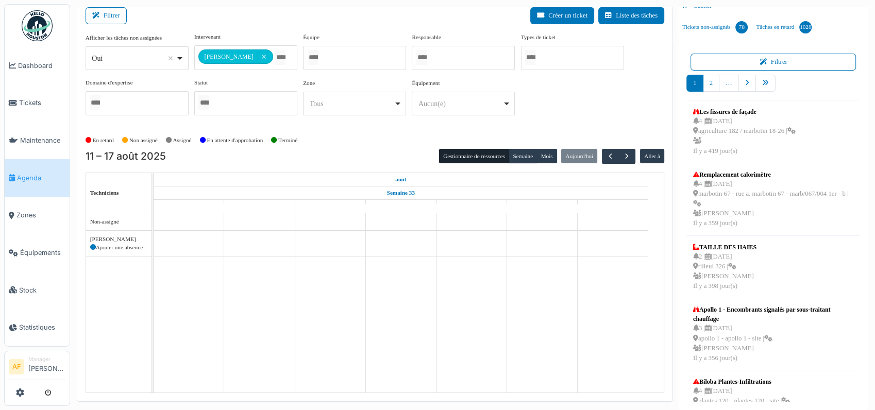
click at [251, 22] on div "Filtrer Créer un ticket Liste des tâches" at bounding box center [375, 19] width 579 height 25
click at [30, 173] on span "Agenda" at bounding box center [41, 178] width 48 height 10
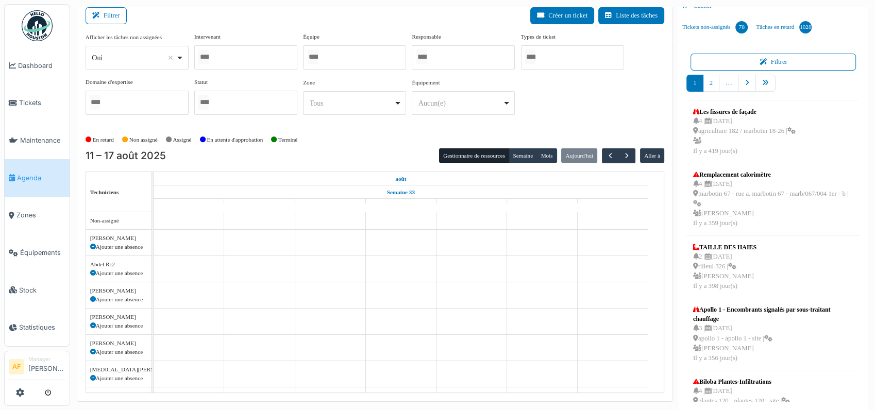
click at [247, 58] on div at bounding box center [245, 57] width 103 height 24
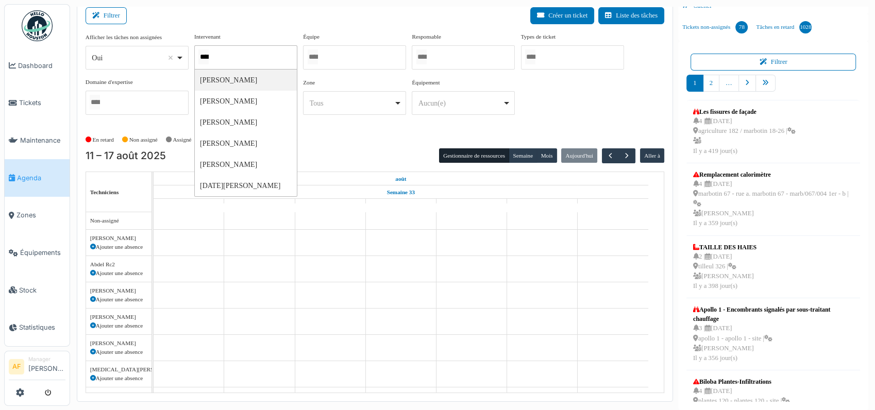
type input "*****"
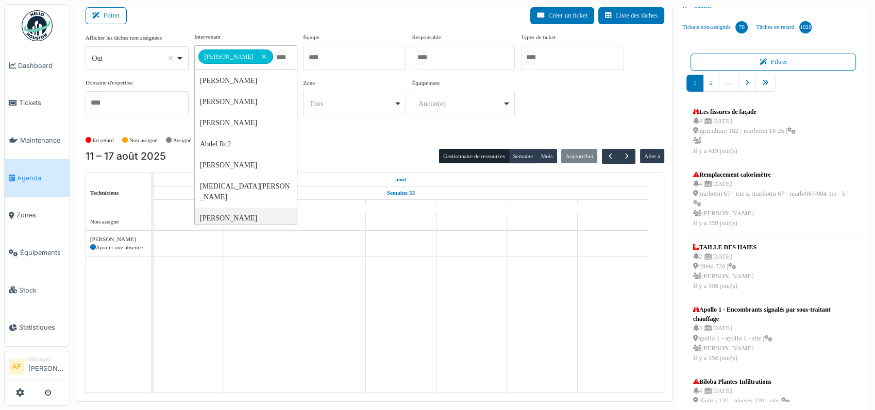
click at [309, 338] on td at bounding box center [330, 302] width 71 height 179
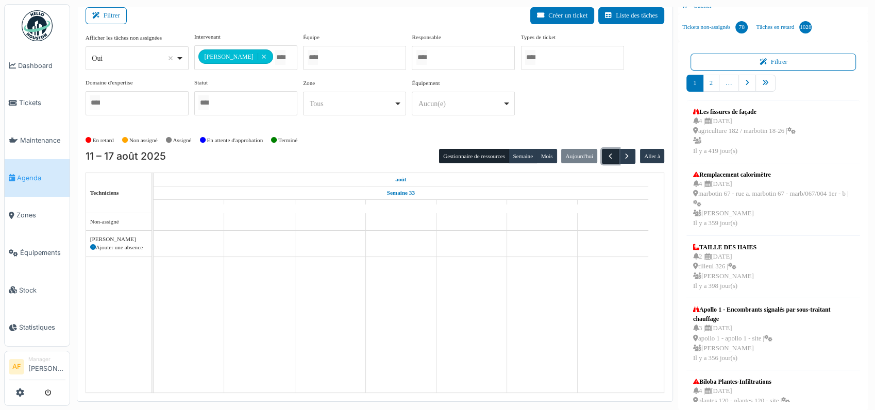
click at [606, 154] on span "button" at bounding box center [610, 156] width 9 height 9
click at [623, 157] on span "button" at bounding box center [627, 156] width 9 height 9
click at [38, 173] on span "Agenda" at bounding box center [41, 178] width 48 height 10
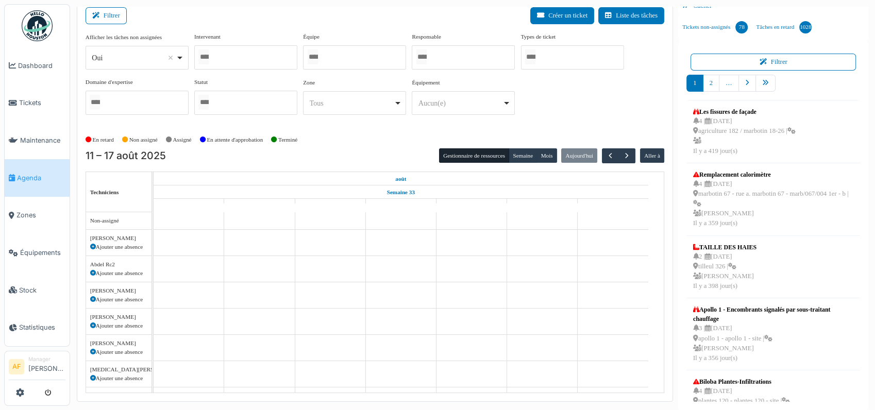
click at [363, 54] on div at bounding box center [354, 57] width 103 height 24
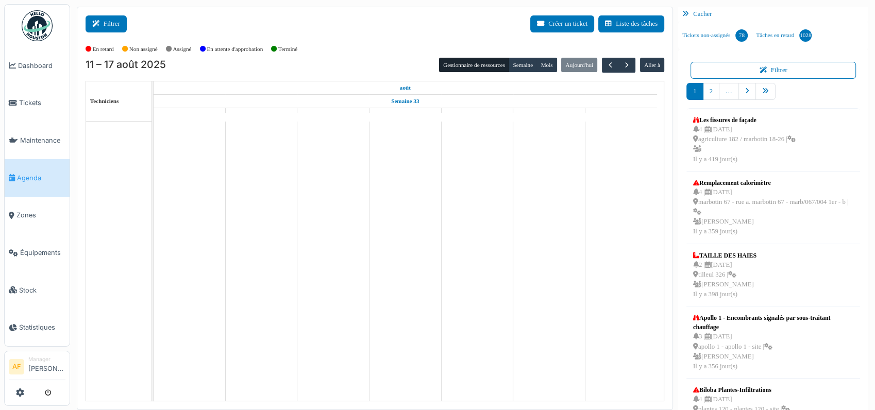
click at [108, 30] on button "Filtrer" at bounding box center [106, 23] width 41 height 17
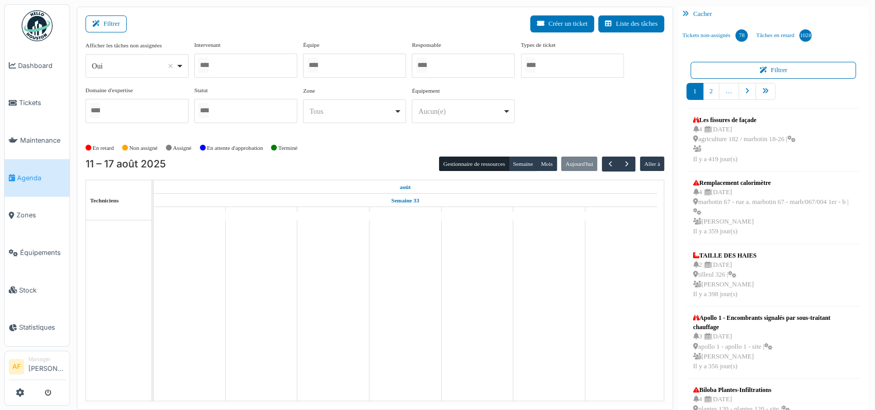
click at [344, 65] on div at bounding box center [354, 66] width 103 height 24
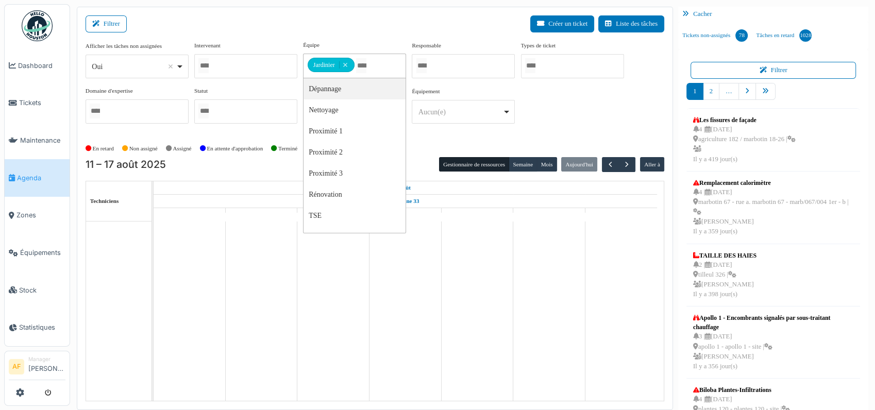
click at [390, 34] on div "Filtrer Créer un ticket Liste des tâches" at bounding box center [375, 27] width 579 height 25
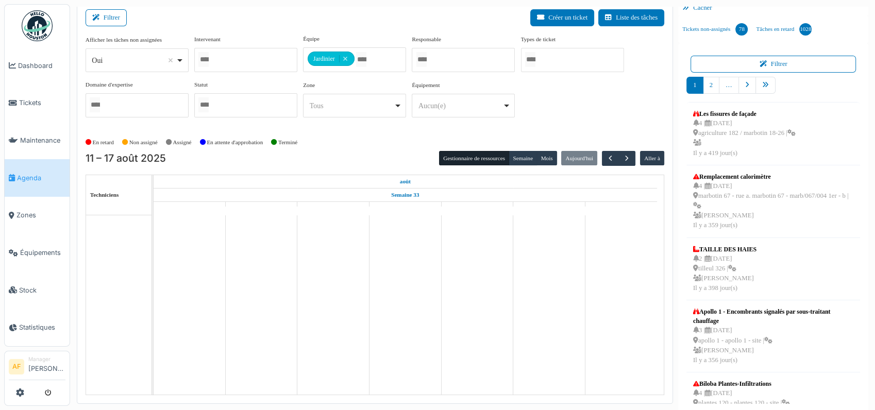
scroll to position [8, 0]
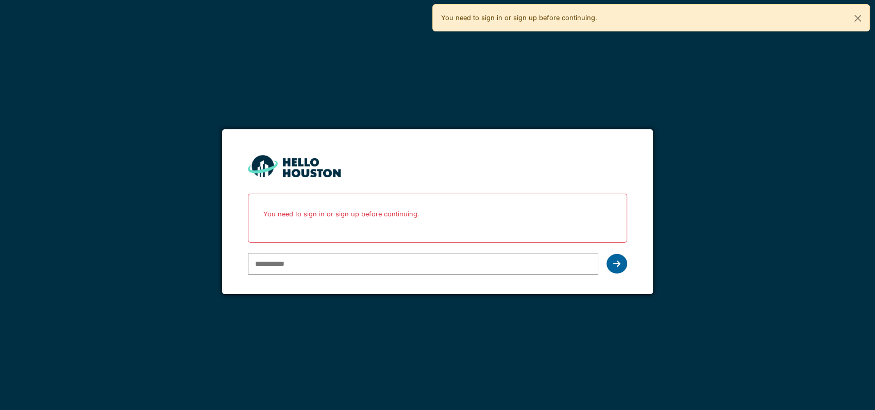
type input "**********"
click at [615, 265] on icon at bounding box center [617, 264] width 7 height 8
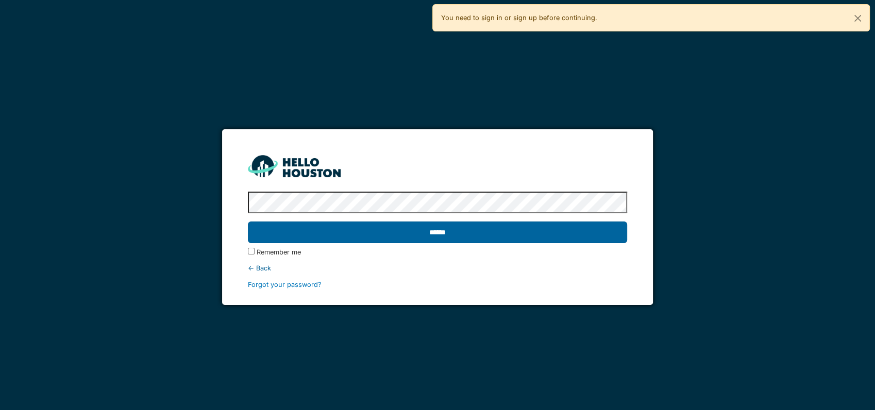
click at [494, 236] on input "******" at bounding box center [437, 233] width 379 height 22
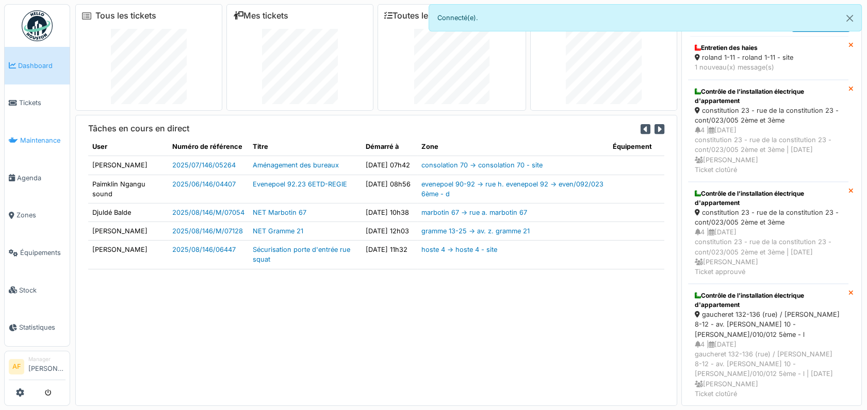
click at [46, 136] on span "Maintenance" at bounding box center [42, 141] width 45 height 10
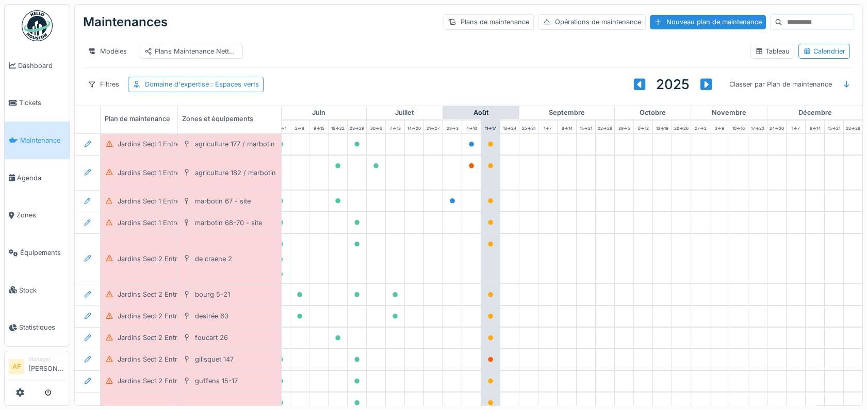
scroll to position [0, 455]
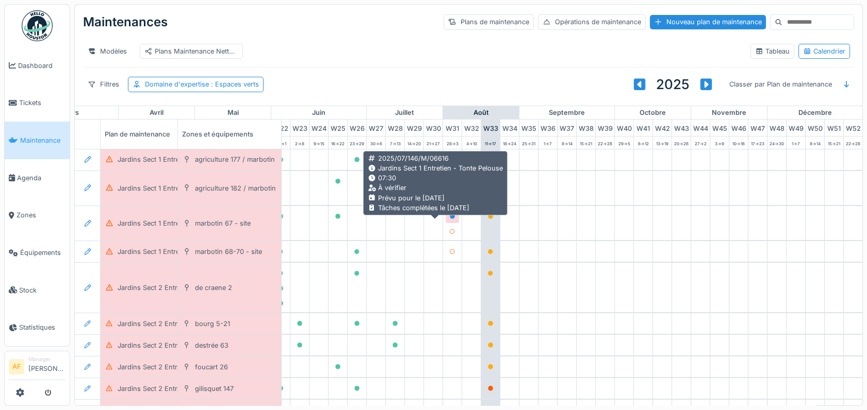
click at [450, 219] on icon at bounding box center [452, 216] width 5 height 5
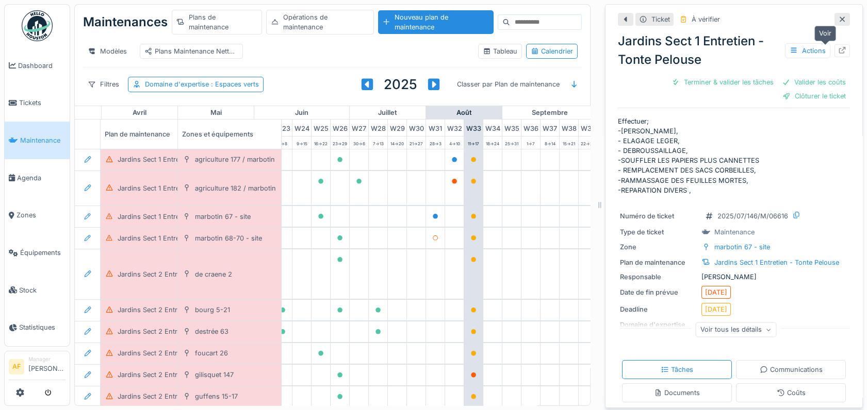
click at [838, 51] on icon at bounding box center [842, 50] width 8 height 7
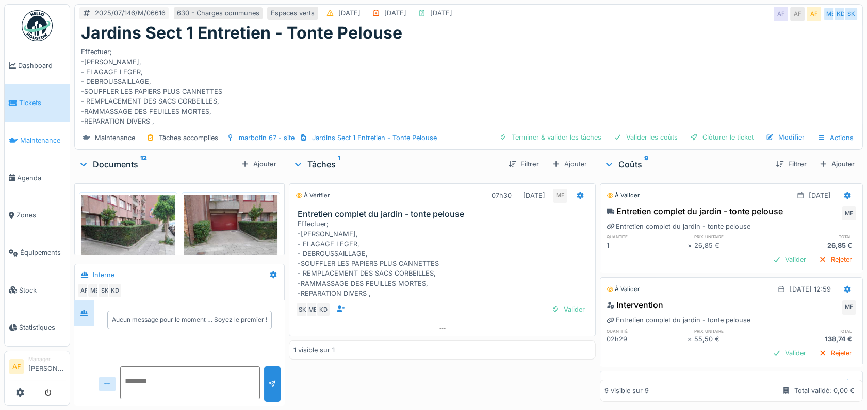
click at [38, 137] on span "Maintenance" at bounding box center [42, 141] width 45 height 10
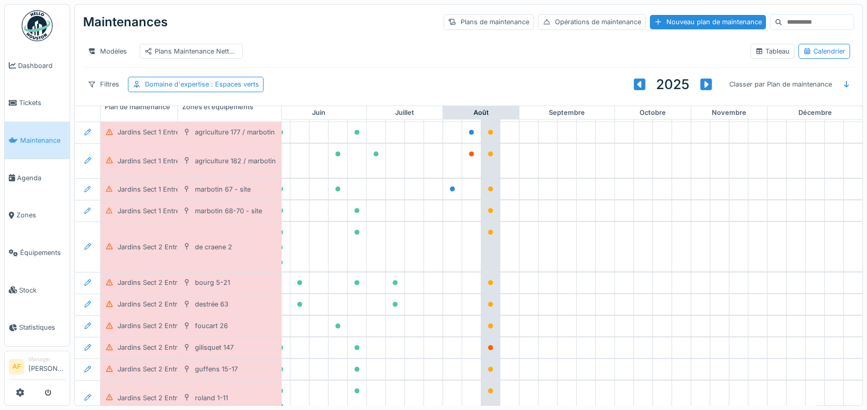
scroll to position [16, 455]
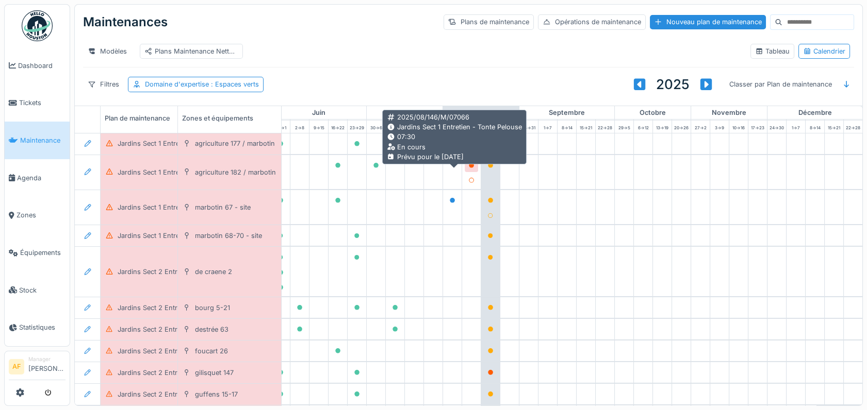
click at [468, 168] on icon at bounding box center [471, 165] width 6 height 5
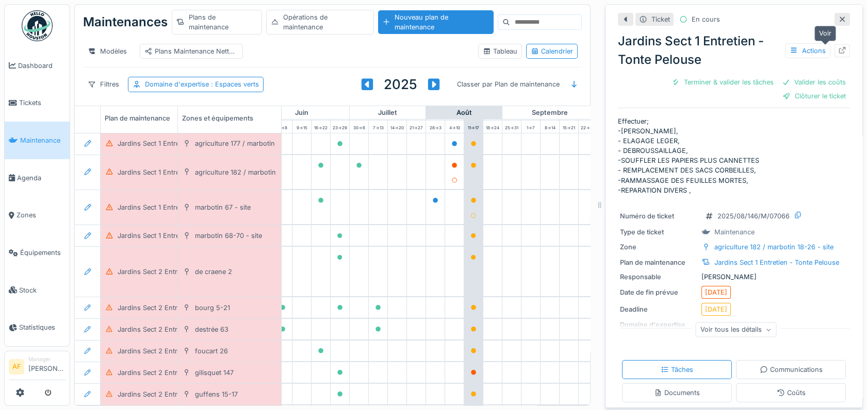
click at [838, 47] on icon at bounding box center [842, 50] width 8 height 7
